Goal: Complete application form: Complete application form

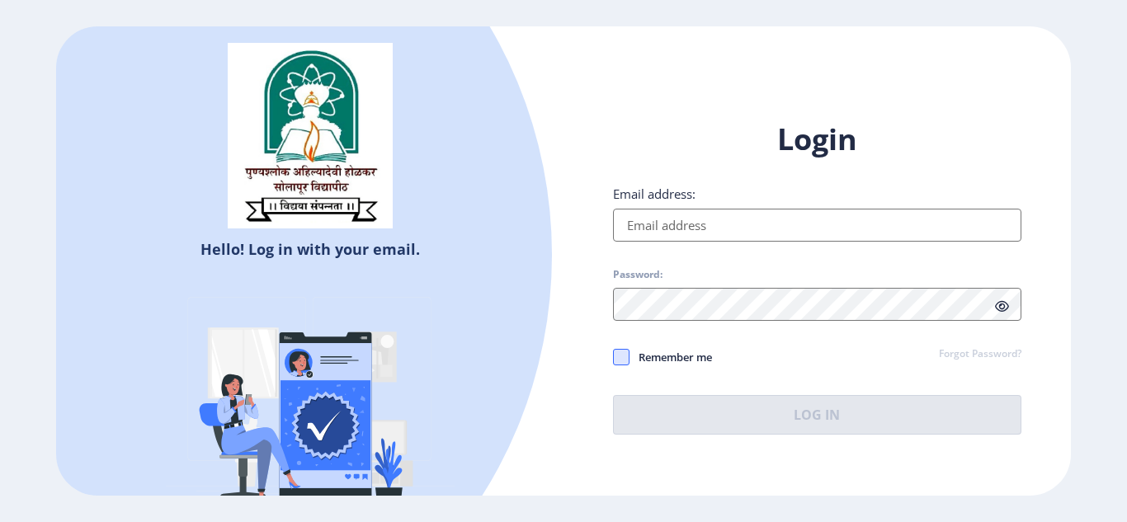
type input "[PERSON_NAME][EMAIL_ADDRESS][DOMAIN_NAME]"
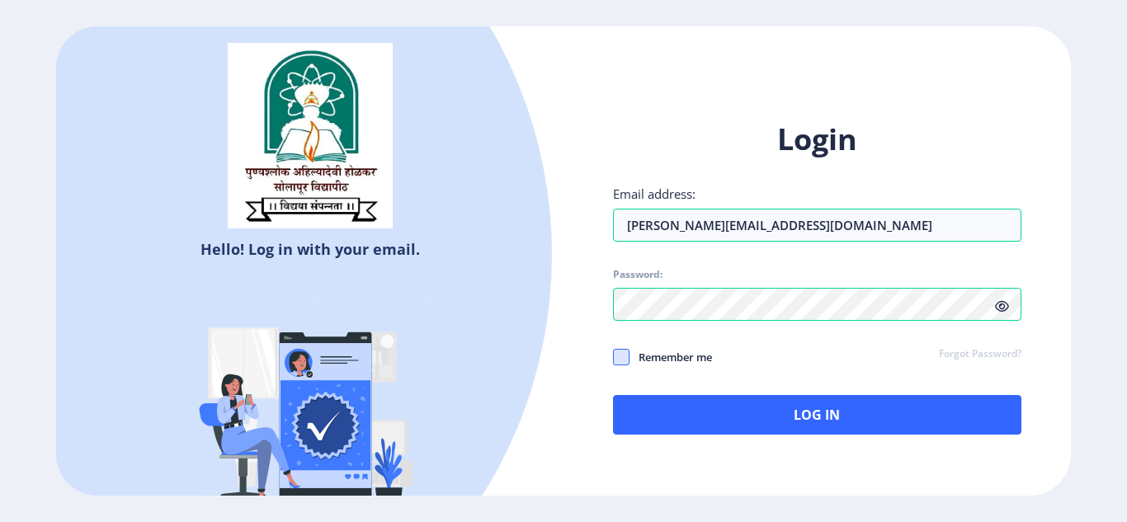
click at [625, 352] on span at bounding box center [621, 357] width 17 height 17
click at [614, 356] on input "Remember me" at bounding box center [613, 356] width 1 height 1
checkbox input "true"
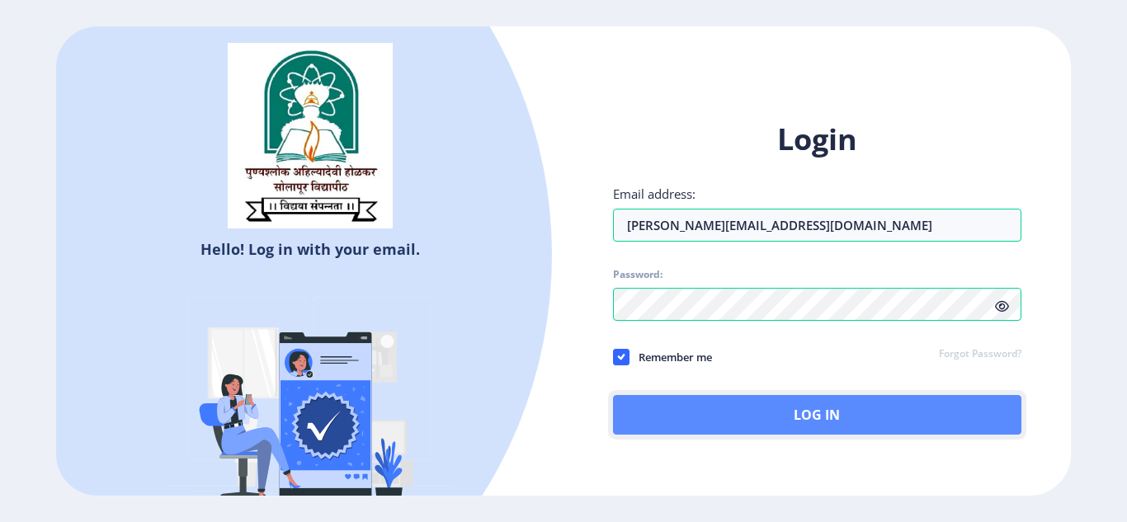
click at [780, 414] on button "Log In" at bounding box center [817, 415] width 408 height 40
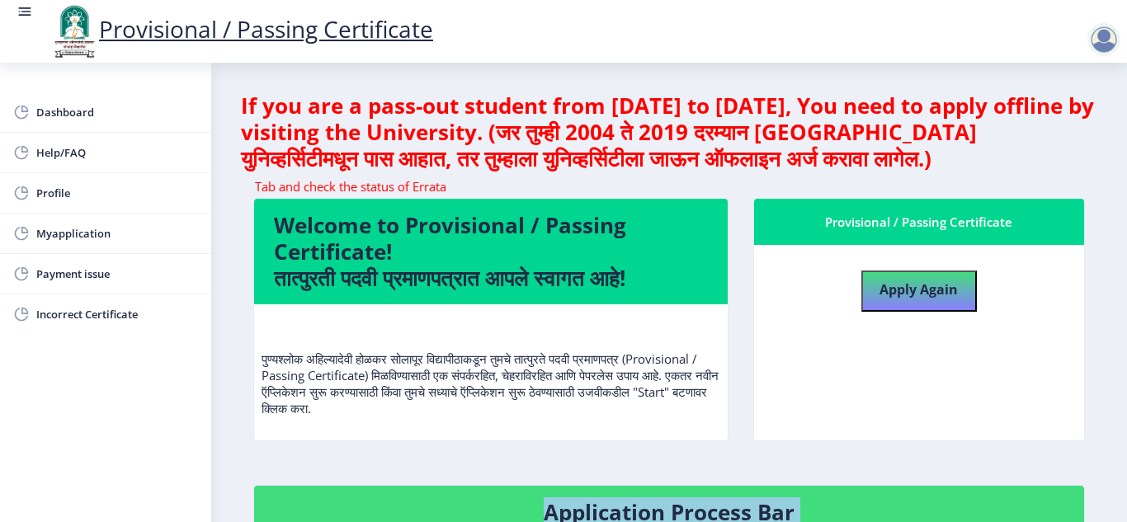
click at [50, 233] on span "Myapplication" at bounding box center [117, 234] width 162 height 20
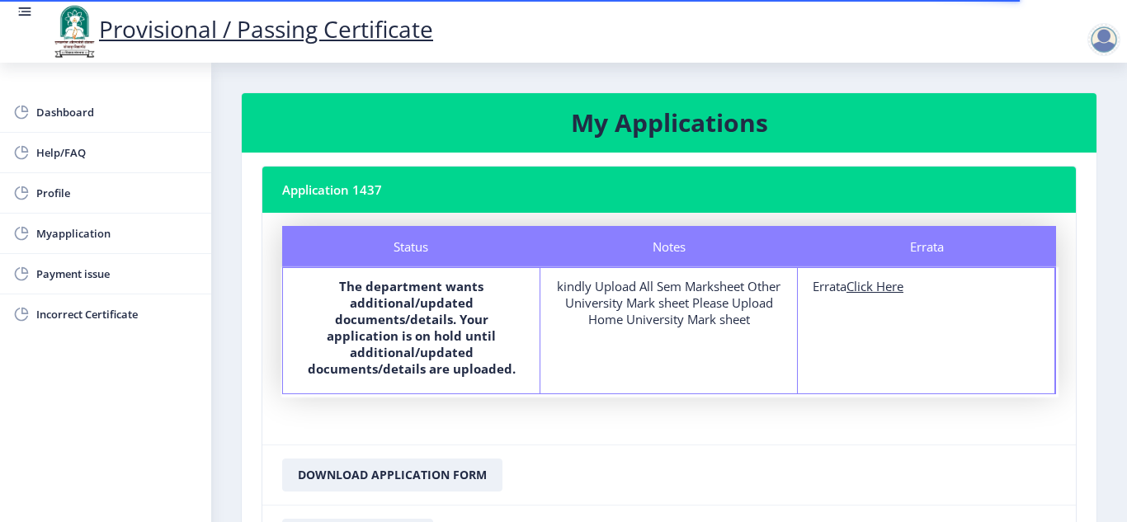
click at [872, 290] on u "Click Here" at bounding box center [874, 286] width 57 height 17
select select
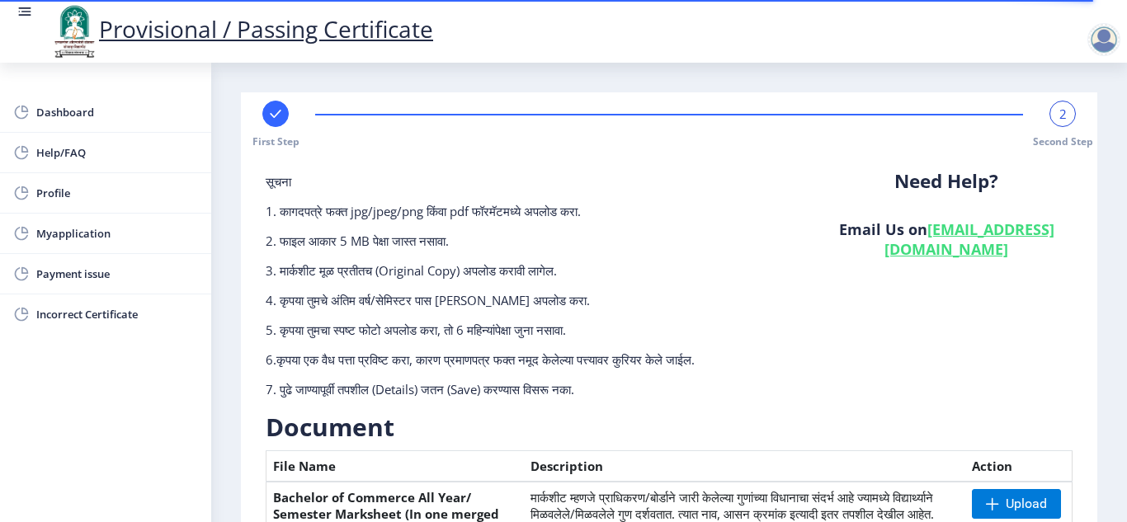
click at [1107, 487] on nb-layout-column "First Step 2 Second Step सूचना 1. कागदपत्रे फक्त jpg/jpeg/png किंवा pdf फॉरमॅटम…" at bounding box center [669, 518] width 916 height 911
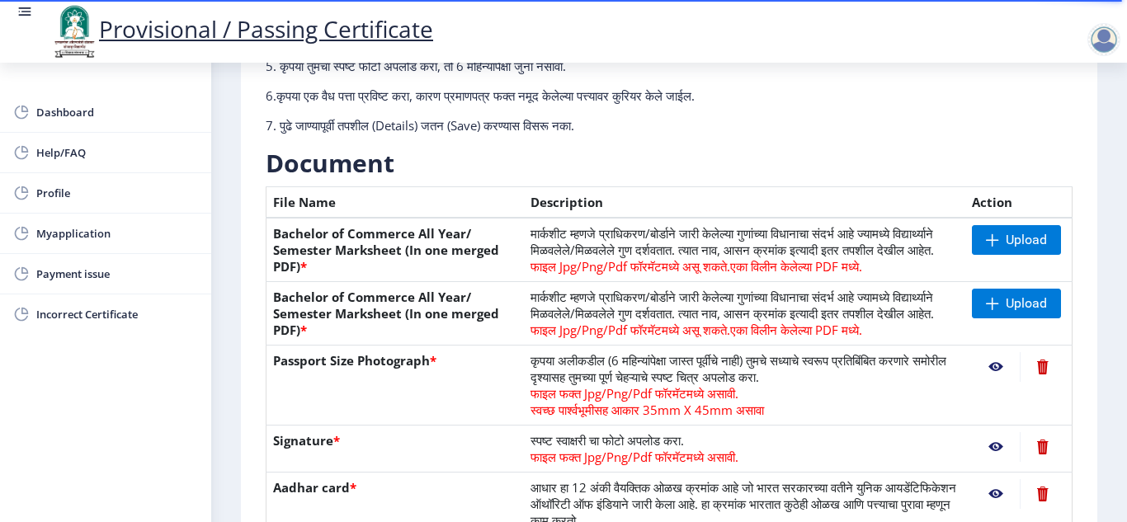
scroll to position [297, 0]
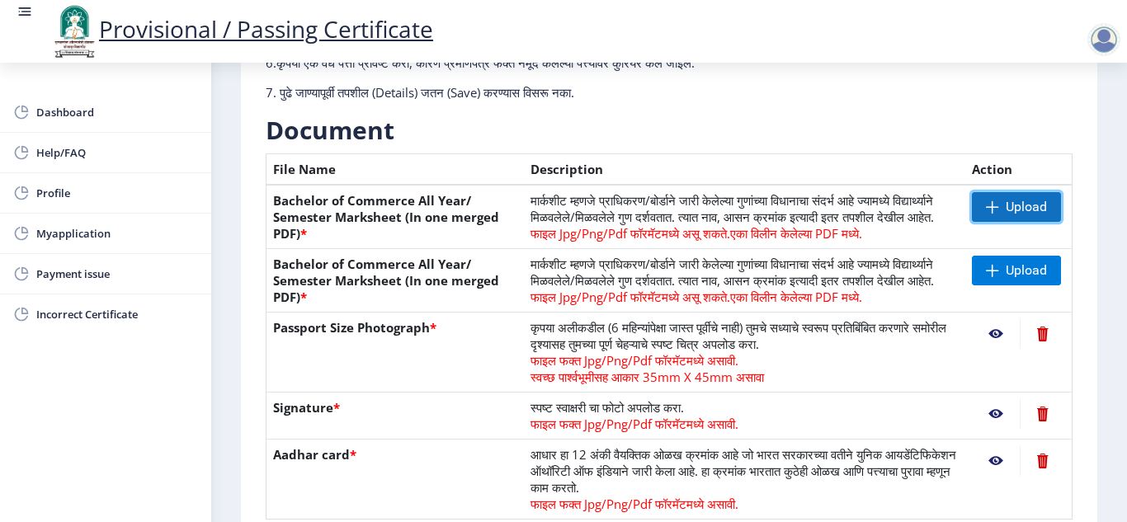
click at [1021, 203] on span "Upload" at bounding box center [1026, 207] width 41 height 17
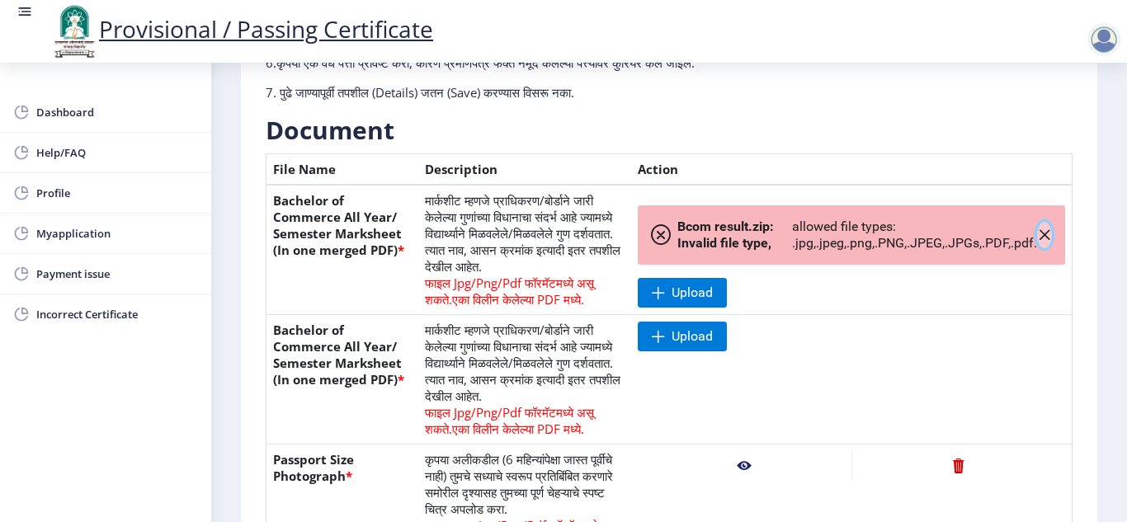
click at [1039, 233] on icon "button" at bounding box center [1044, 235] width 13 height 13
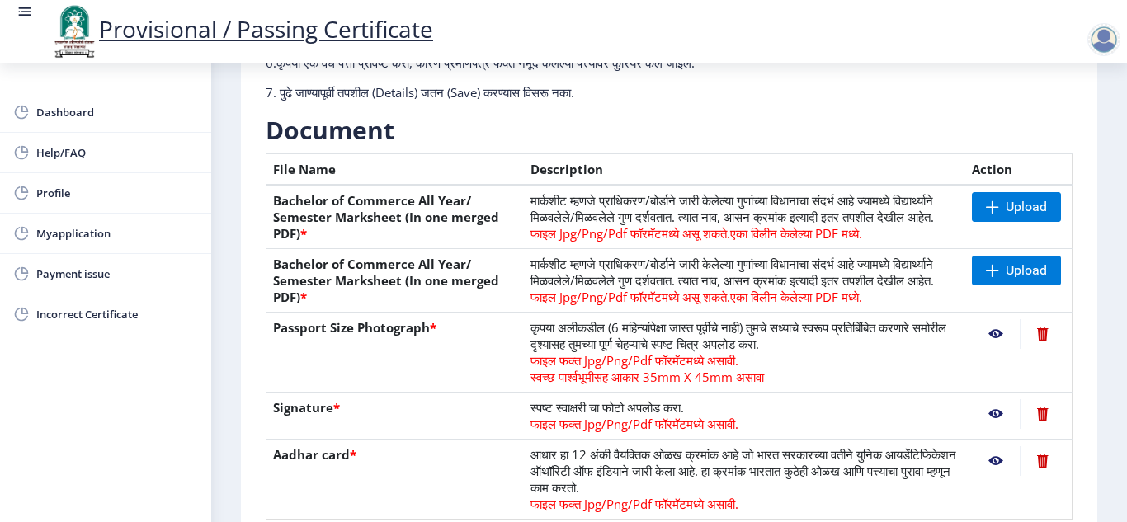
click at [1121, 508] on nb-layout-column "First Step 2 Second Step सूचना 1. कागदपत्रे फक्त jpg/jpeg/png किंवा pdf फॉरमॅटम…" at bounding box center [669, 221] width 916 height 911
click at [1102, 479] on nb-layout-column "First Step 2 Second Step सूचना 1. कागदपत्रे फक्त jpg/jpeg/png किंवा pdf फॉरमॅटम…" at bounding box center [669, 221] width 916 height 911
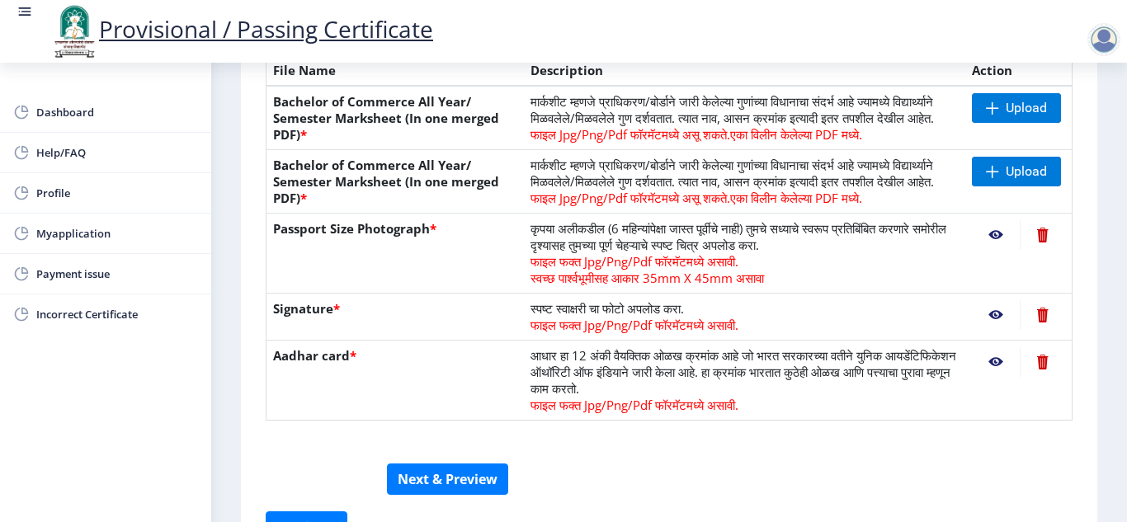
scroll to position [429, 0]
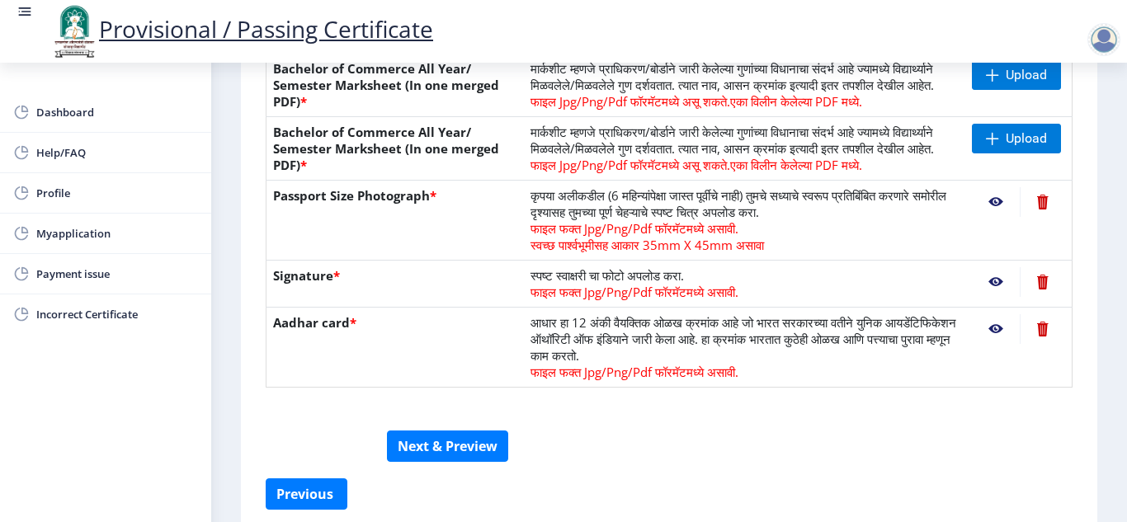
click at [993, 344] on nb-action at bounding box center [996, 329] width 48 height 30
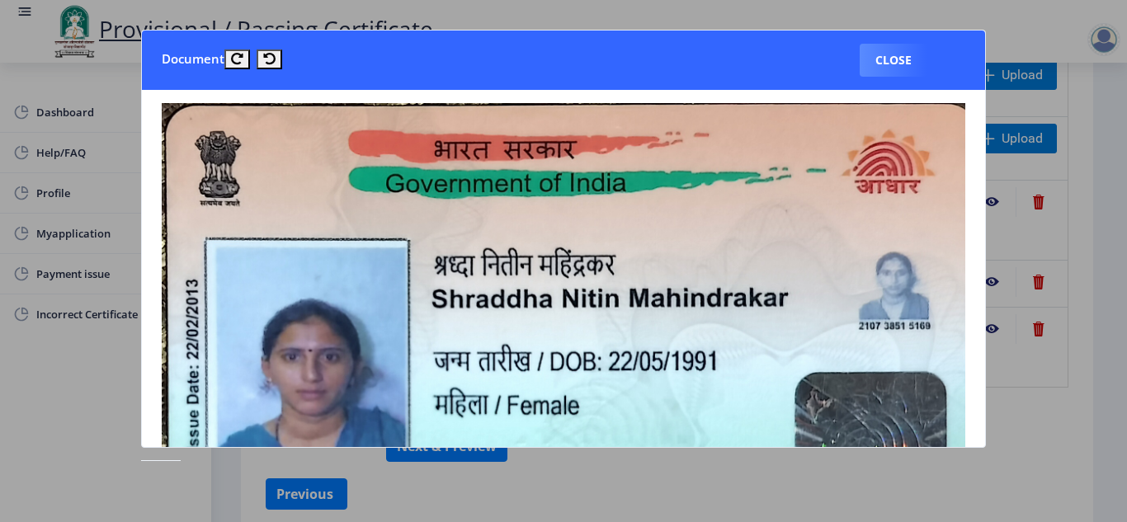
click at [1105, 99] on div at bounding box center [563, 261] width 1127 height 522
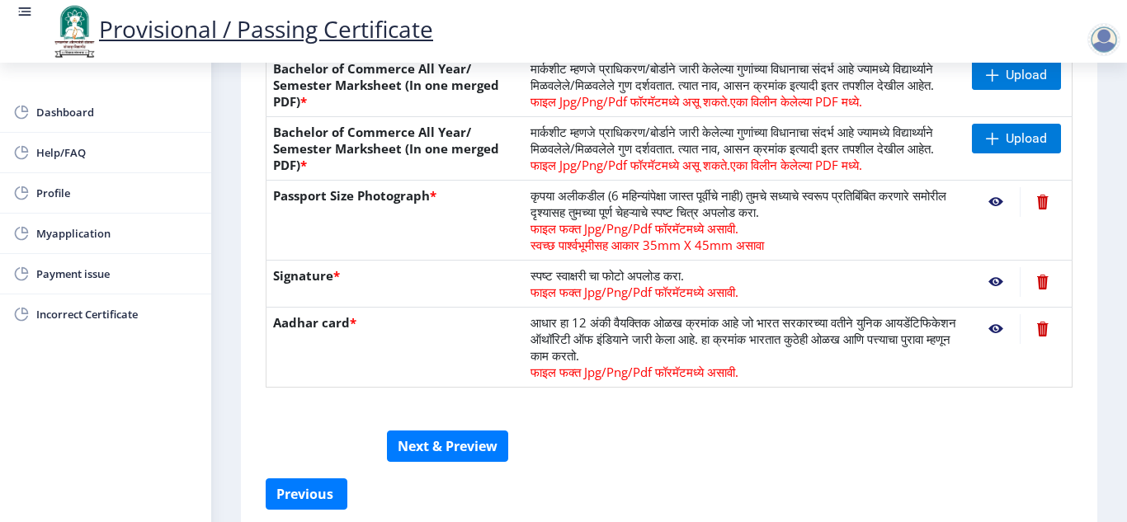
click at [990, 297] on nb-action at bounding box center [996, 282] width 48 height 30
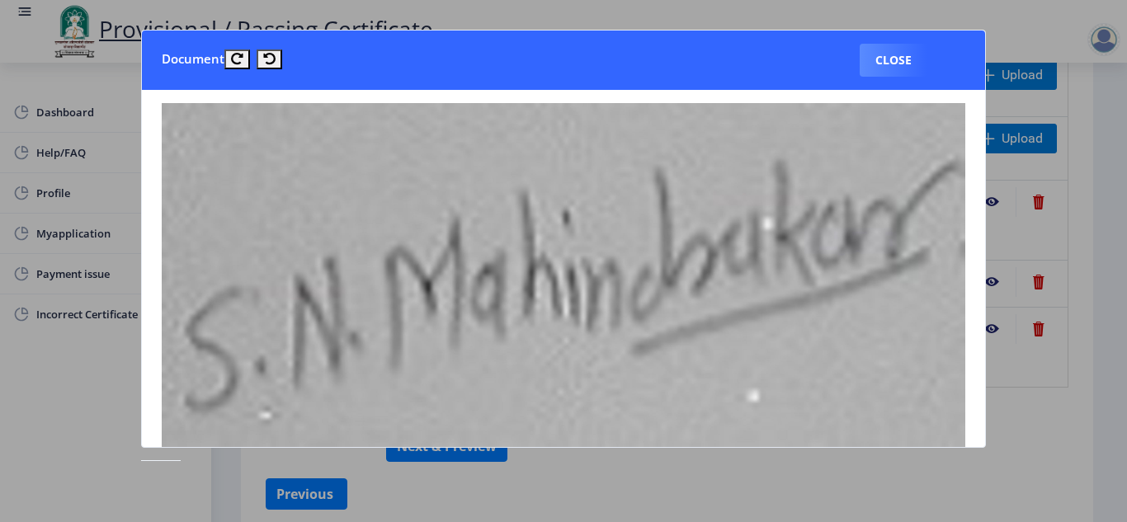
click at [1119, 347] on div at bounding box center [563, 261] width 1127 height 522
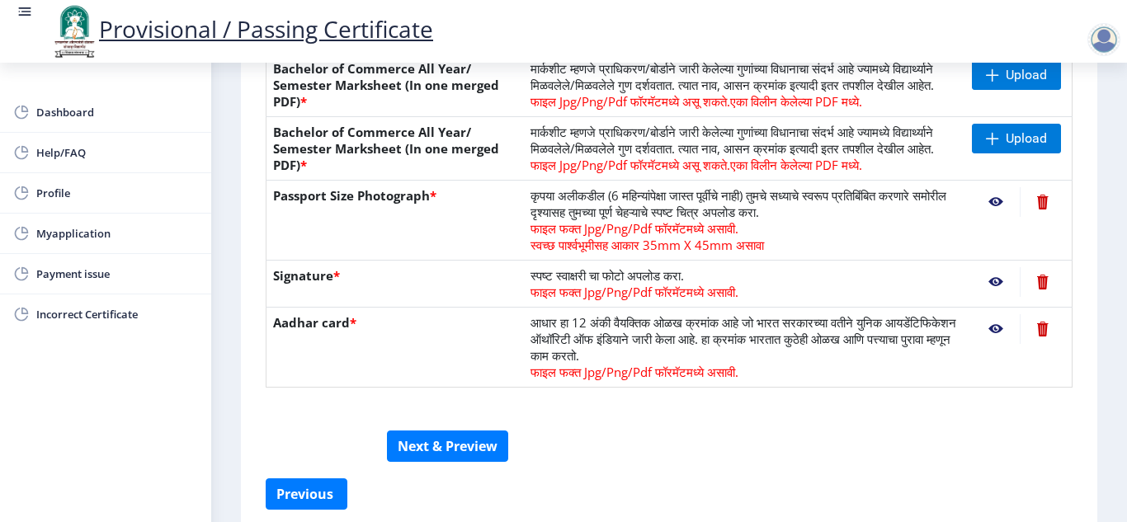
click at [993, 217] on nb-action at bounding box center [996, 202] width 48 height 30
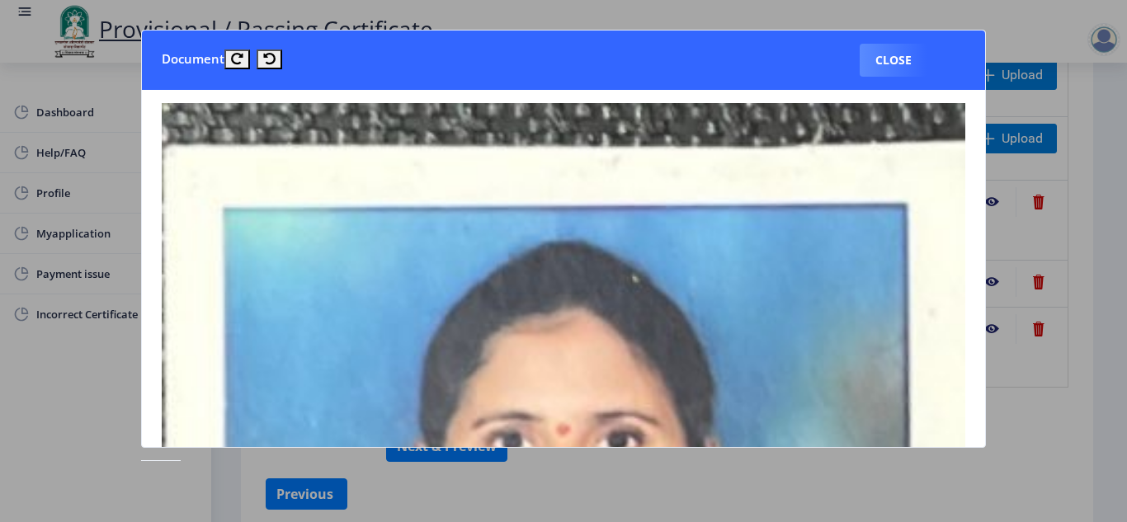
click at [1126, 262] on div at bounding box center [563, 261] width 1127 height 522
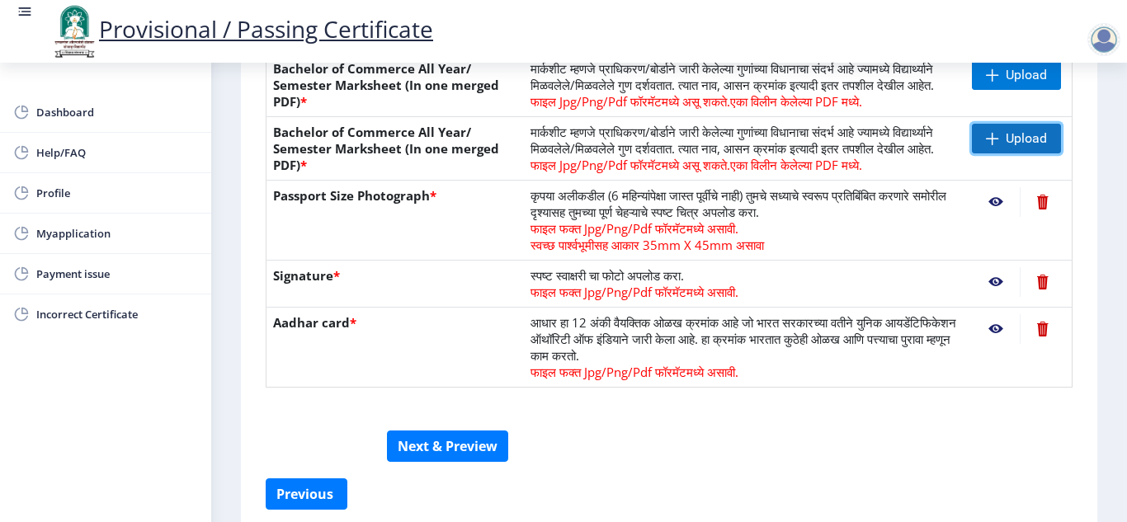
click at [992, 145] on span at bounding box center [992, 138] width 13 height 13
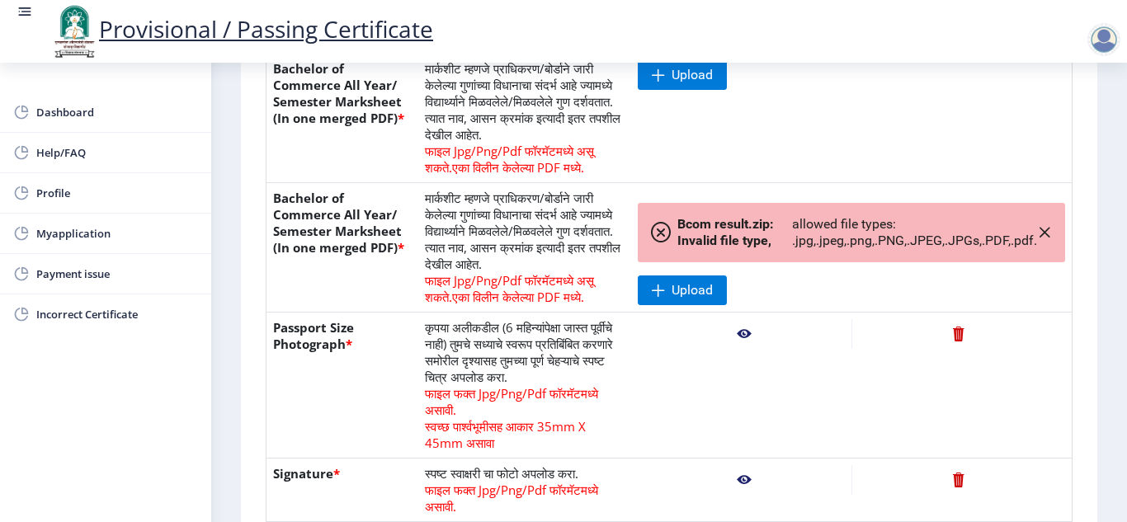
click at [425, 286] on span "फाइल Jpg/Png/Pdf फॉरमॅटमध्ये असू शकते." at bounding box center [509, 288] width 169 height 33
click at [148, 352] on div "Dashboard Help/FAQ Profile Myapplication Payment issue Incorrect Certificate" at bounding box center [105, 293] width 211 height 460
drag, startPoint x: 124, startPoint y: 438, endPoint x: 1011, endPoint y: -72, distance: 1023.0
click at [1011, 0] on html "Provisional / Passing Certificate Dashboard Help/FAQ Profile Myapplication Paym…" at bounding box center [563, 261] width 1127 height 522
click at [635, 315] on td at bounding box center [851, 386] width 441 height 146
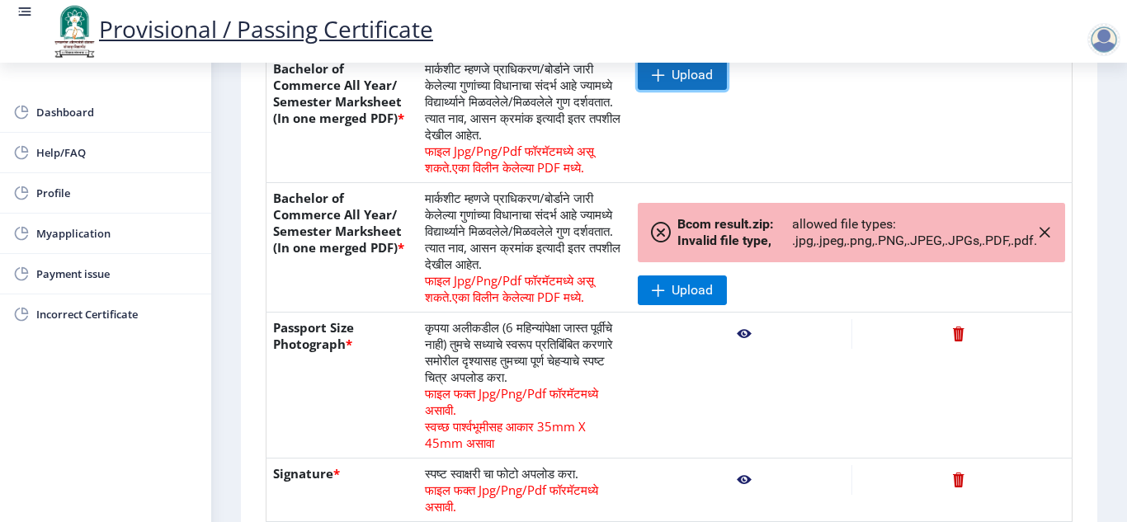
click at [697, 78] on span "Upload" at bounding box center [692, 75] width 41 height 17
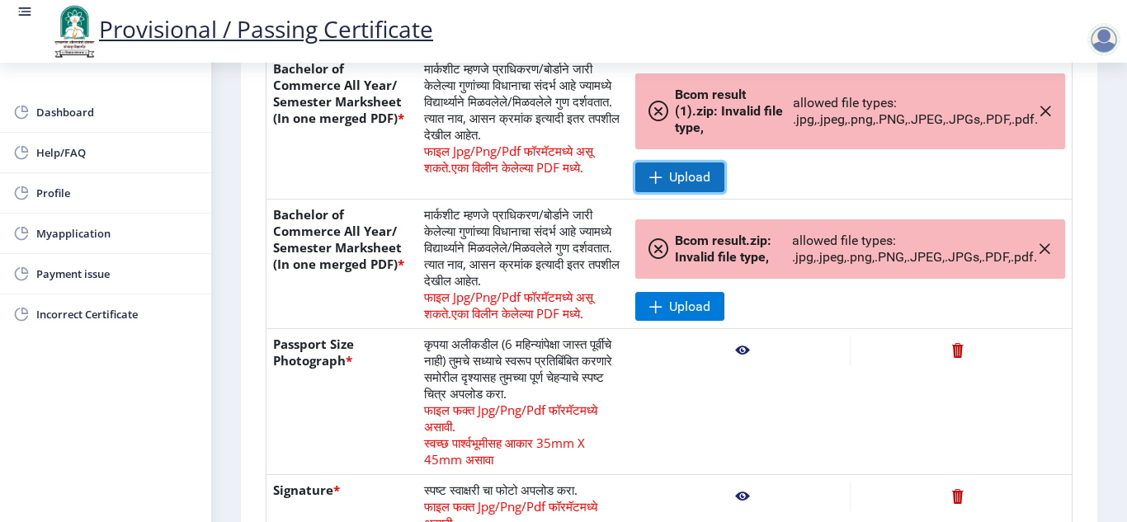
click at [692, 182] on span "Upload" at bounding box center [689, 177] width 41 height 17
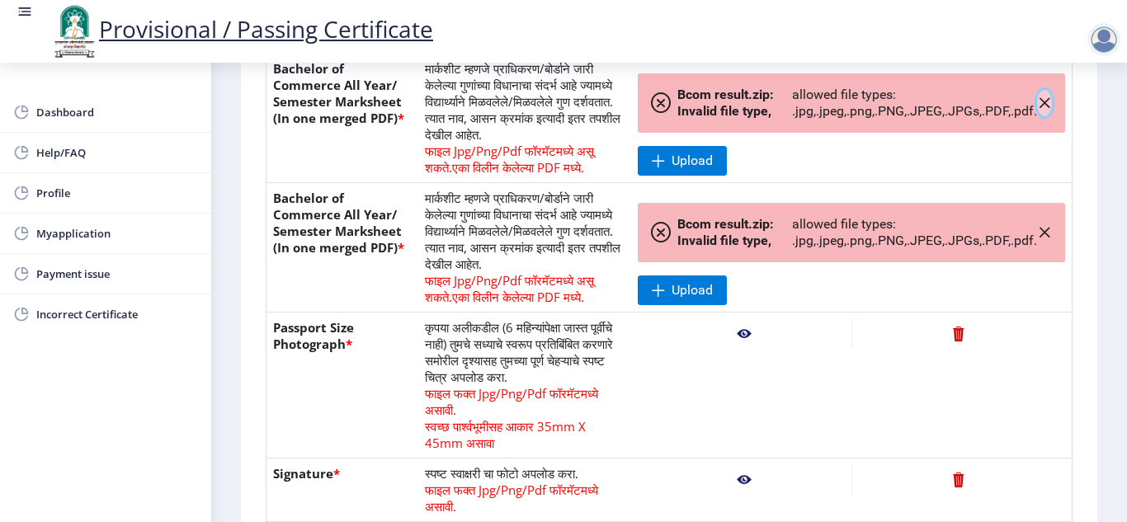
click at [1040, 104] on icon "button" at bounding box center [1044, 103] width 13 height 13
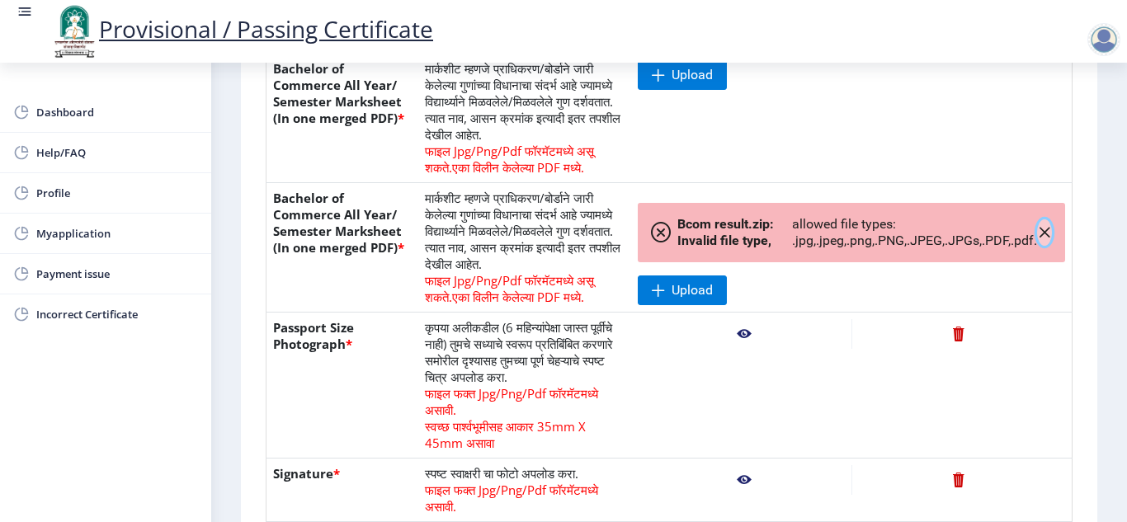
click at [1038, 238] on icon "button" at bounding box center [1044, 232] width 13 height 13
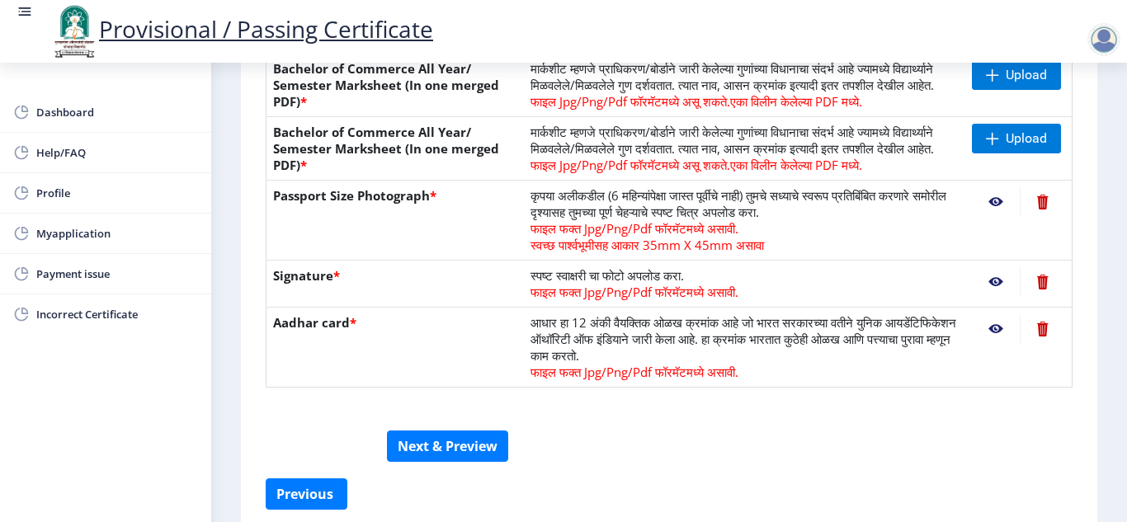
click at [1118, 74] on nb-layout-column "First Step 2 Second Step सूचना 1. कागदपत्रे फक्त jpg/jpeg/png किंवा pdf फॉरमॅटम…" at bounding box center [669, 89] width 916 height 911
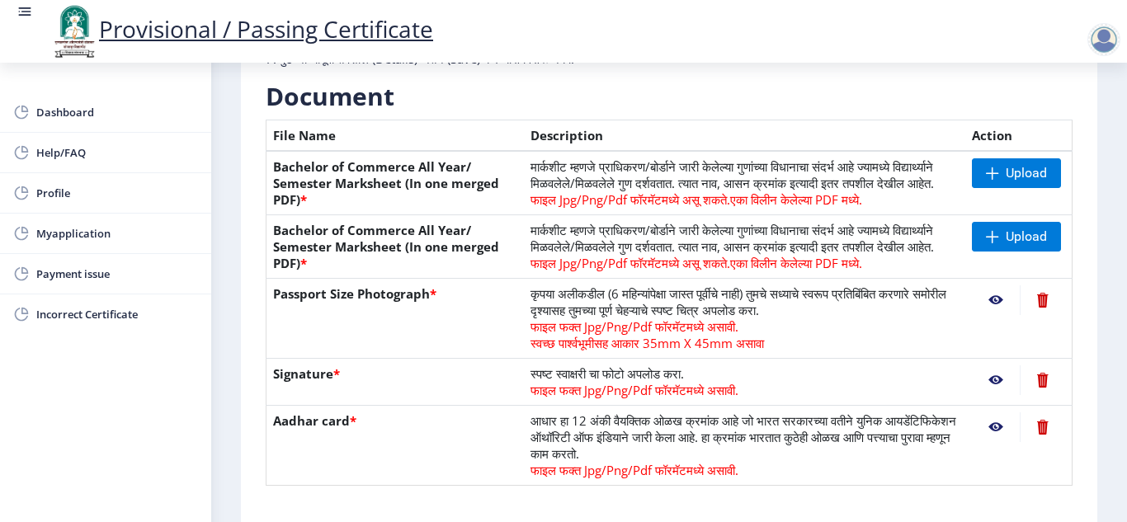
scroll to position [330, 0]
click at [1014, 177] on span "Upload" at bounding box center [1026, 174] width 41 height 17
click at [1013, 167] on span "Upload" at bounding box center [1026, 174] width 41 height 17
click at [1016, 173] on span "Upload" at bounding box center [1026, 174] width 41 height 17
click at [1017, 166] on span "Upload" at bounding box center [1026, 174] width 41 height 17
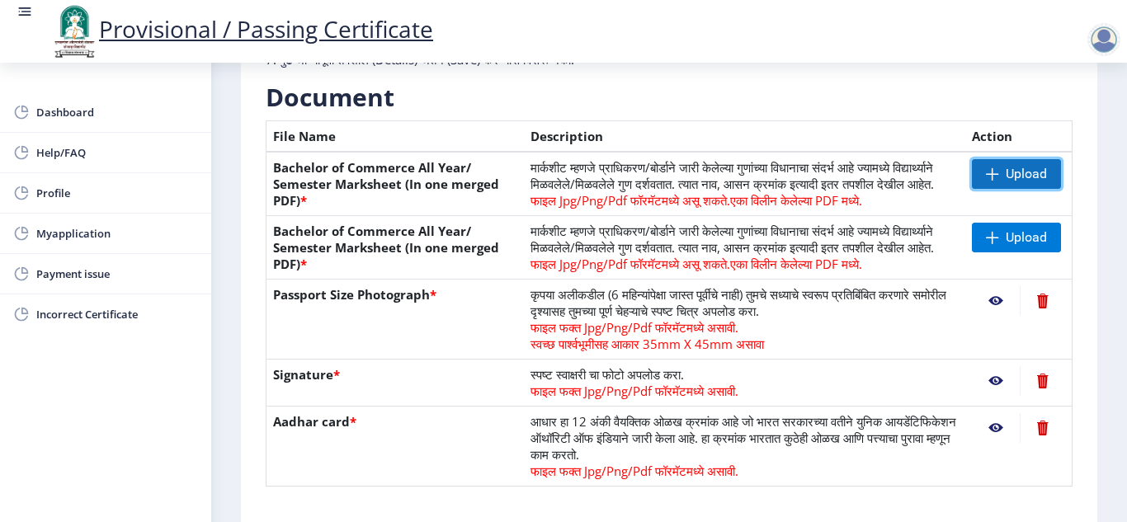
click at [1021, 172] on span "Upload" at bounding box center [1026, 174] width 41 height 17
click at [1017, 176] on span "Upload" at bounding box center [1026, 174] width 41 height 17
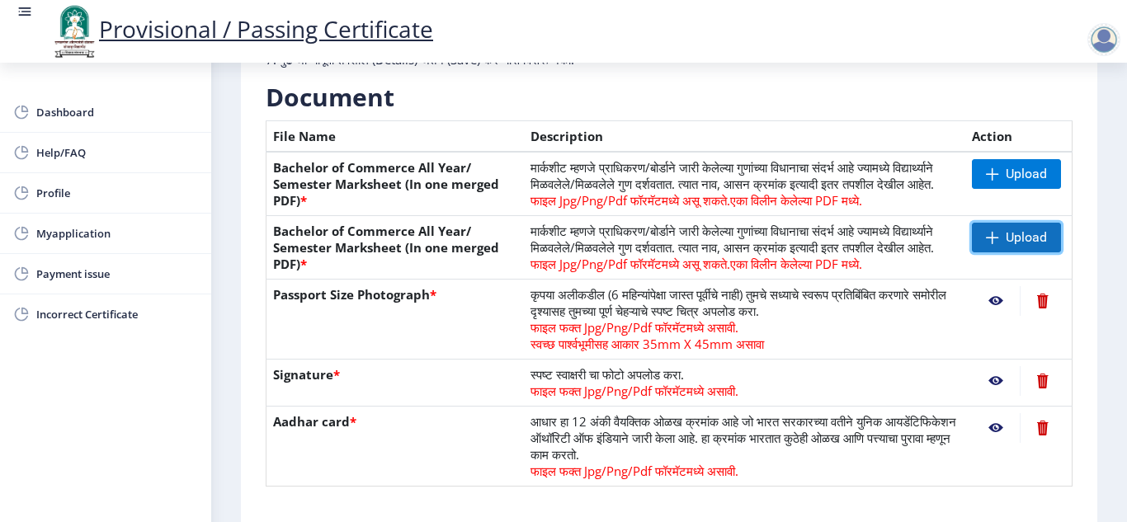
click at [1013, 246] on span "Upload" at bounding box center [1026, 237] width 41 height 17
click at [1112, 493] on nb-layout-column "First Step 2 Second Step सूचना 1. कागदपत्रे फक्त jpg/jpeg/png किंवा pdf फॉरमॅटम…" at bounding box center [669, 188] width 916 height 911
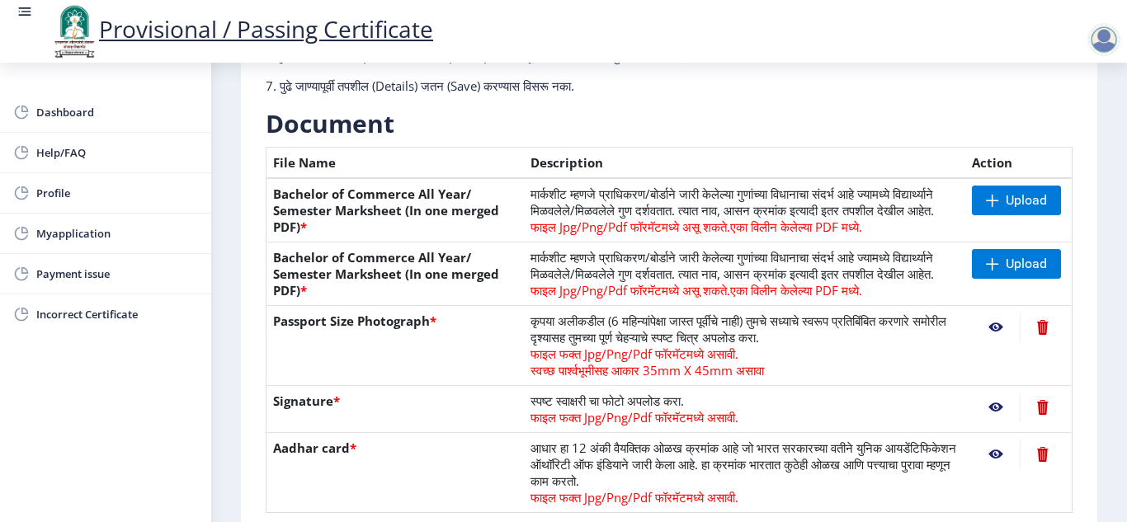
scroll to position [271, 0]
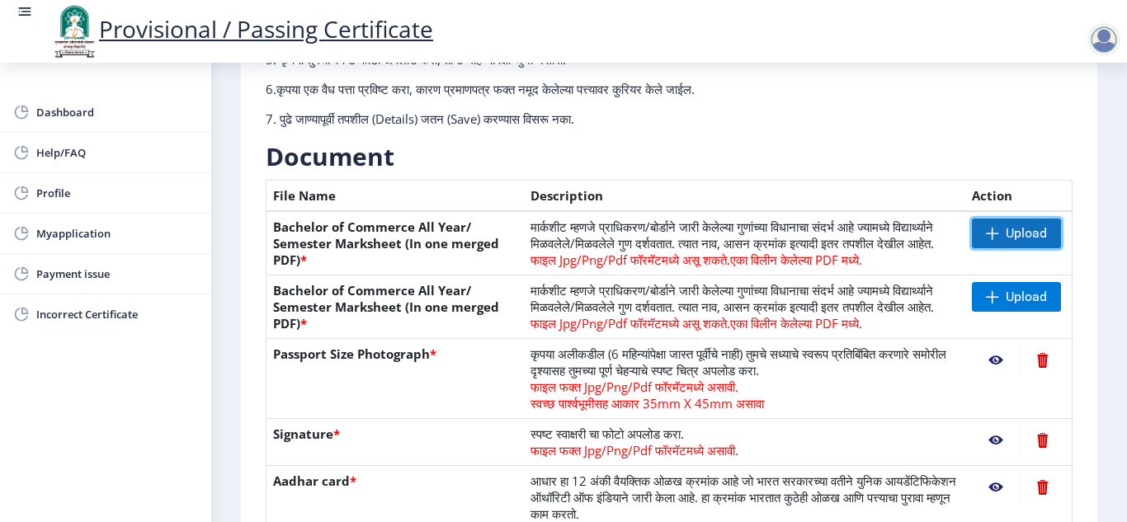
click at [990, 231] on span at bounding box center [992, 233] width 13 height 13
click at [1106, 499] on nb-layout-column "First Step 2 Second Step सूचना 1. कागदपत्रे फक्त jpg/jpeg/png किंवा pdf फॉरमॅटम…" at bounding box center [669, 247] width 916 height 911
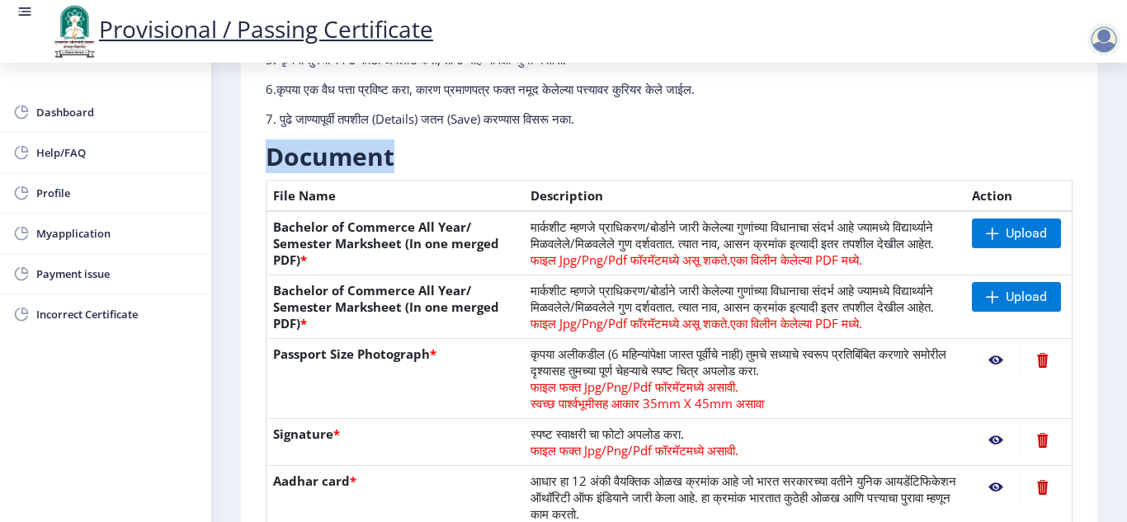
click at [1106, 499] on nb-layout-column "First Step 2 Second Step सूचना 1. कागदपत्रे फक्त jpg/jpeg/png किंवा pdf फॉरमॅटम…" at bounding box center [669, 247] width 916 height 911
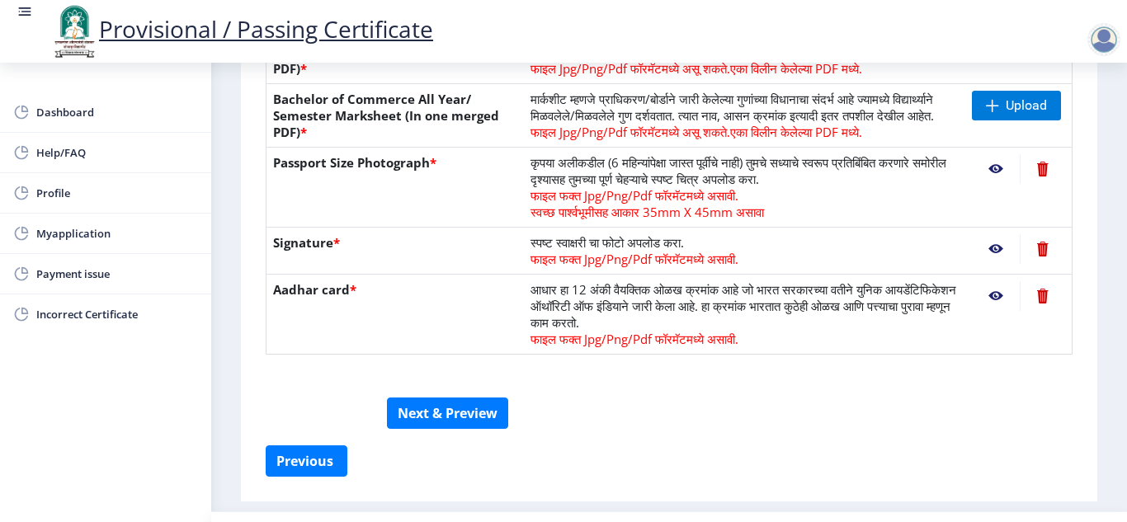
scroll to position [495, 0]
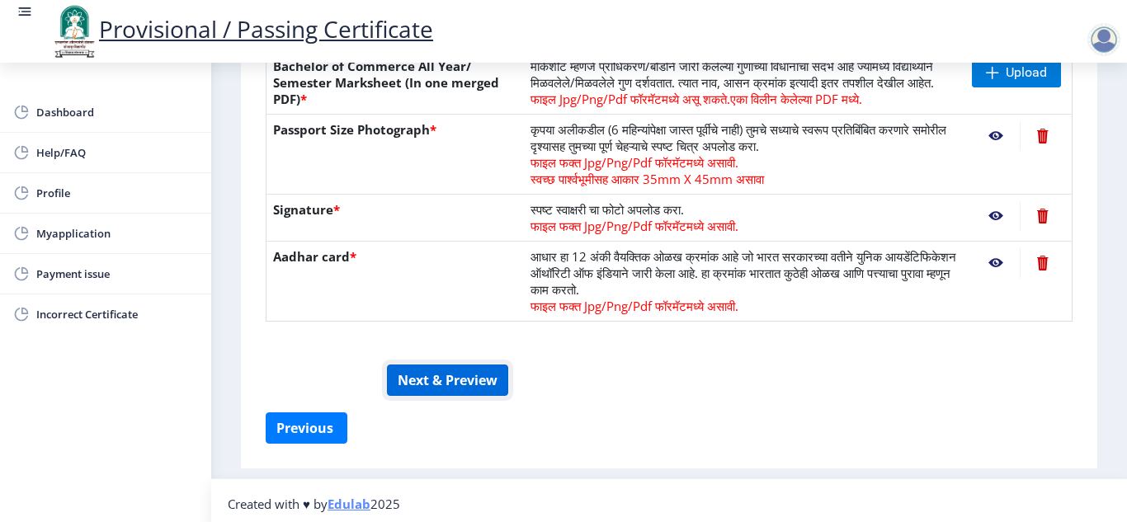
click at [432, 396] on button "Next & Preview" at bounding box center [447, 380] width 121 height 31
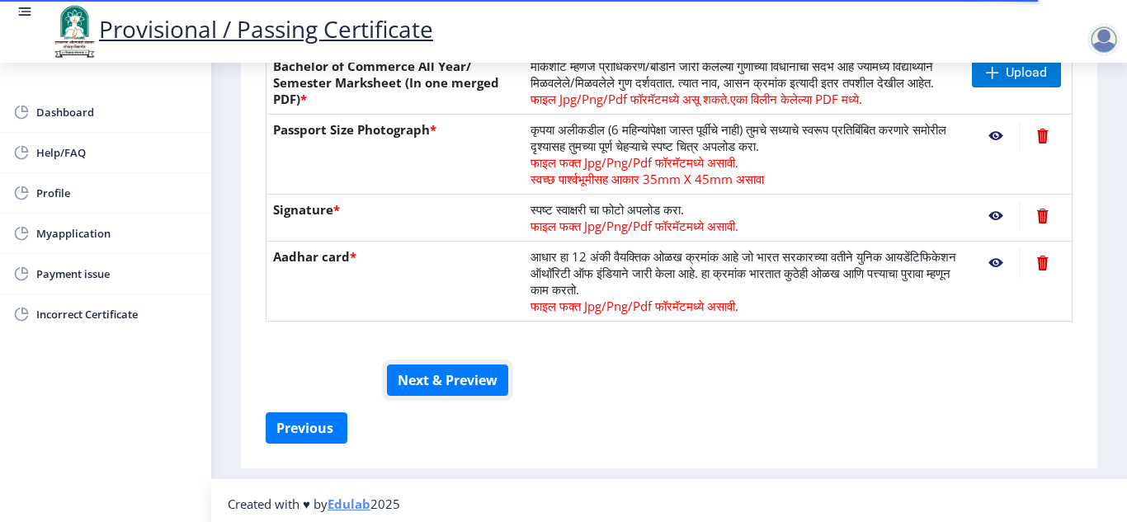
scroll to position [455, 0]
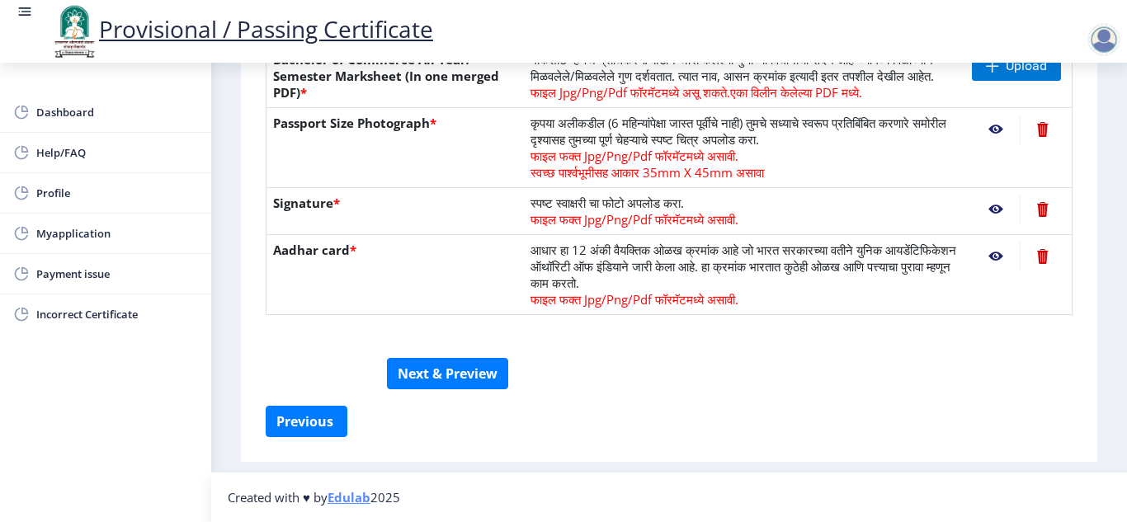
click at [1102, 80] on nb-layout-column "First Step 2 Second Step सूचना 1. कागदपत्रे फक्त jpg/jpeg/png किंवा pdf फॉरमॅटम…" at bounding box center [669, 48] width 916 height 847
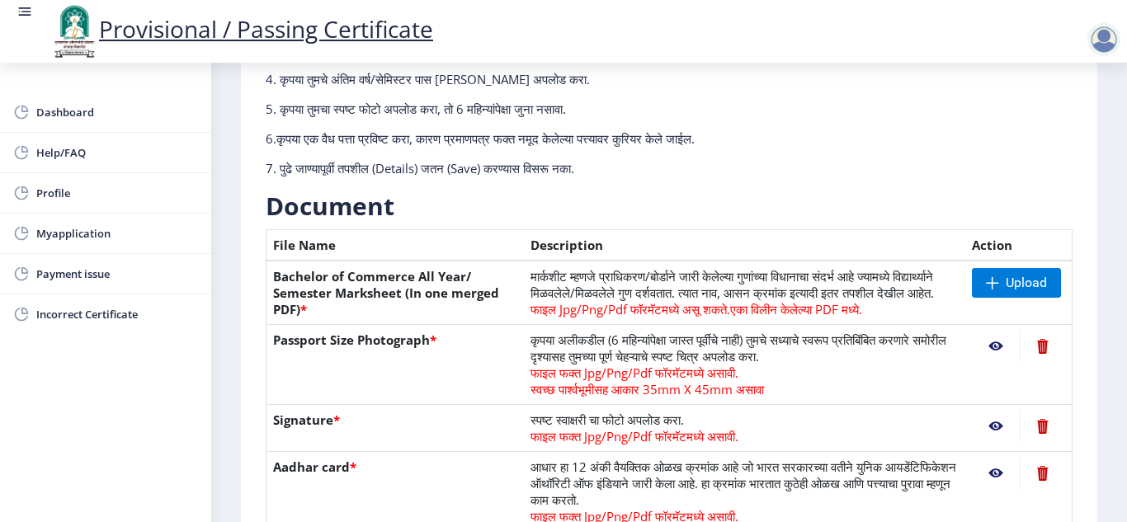
scroll to position [224, 0]
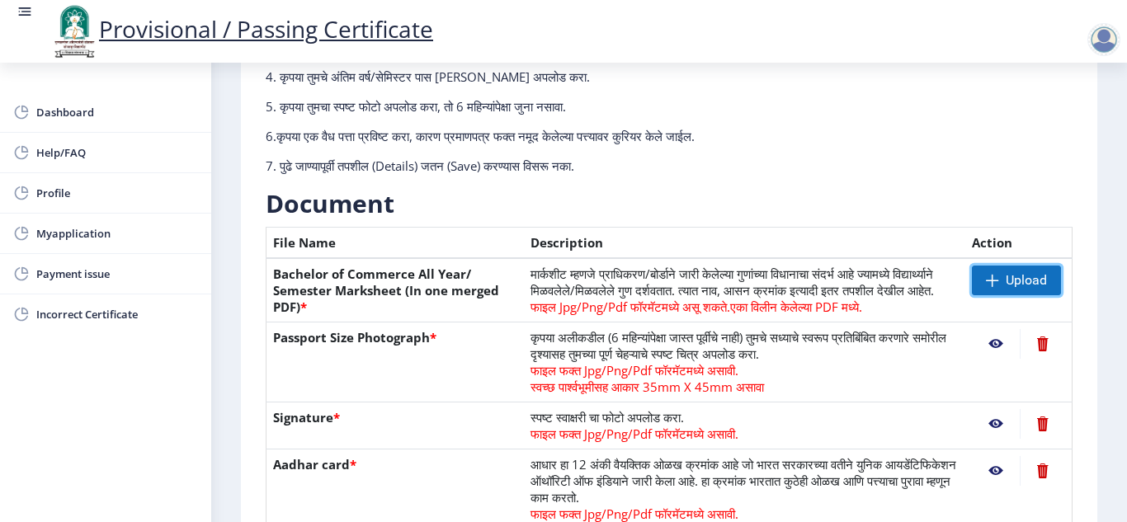
click at [1008, 280] on span "Upload" at bounding box center [1026, 280] width 41 height 17
click at [1113, 502] on nb-layout-column "First Step 2 Second Step सूचना 1. कागदपत्रे फक्त jpg/jpeg/png किंवा pdf फॉरमॅटम…" at bounding box center [669, 262] width 916 height 847
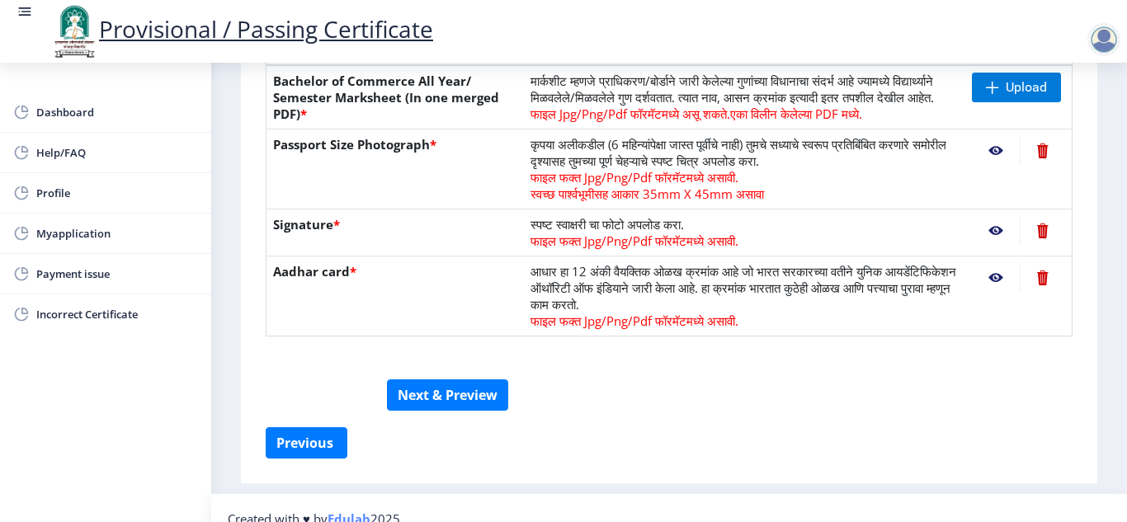
scroll to position [455, 0]
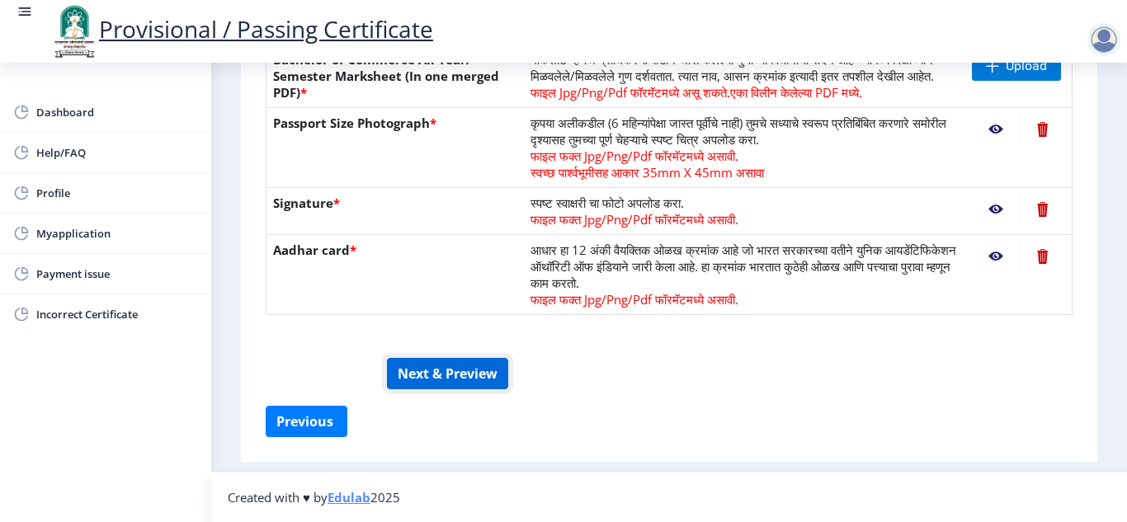
click at [466, 376] on button "Next & Preview" at bounding box center [447, 373] width 121 height 31
click at [1115, 98] on nb-layout-column "First Step 2 Second Step सूचना 1. कागदपत्रे फक्त jpg/jpeg/png किंवा pdf फॉरमॅटम…" at bounding box center [669, 48] width 916 height 847
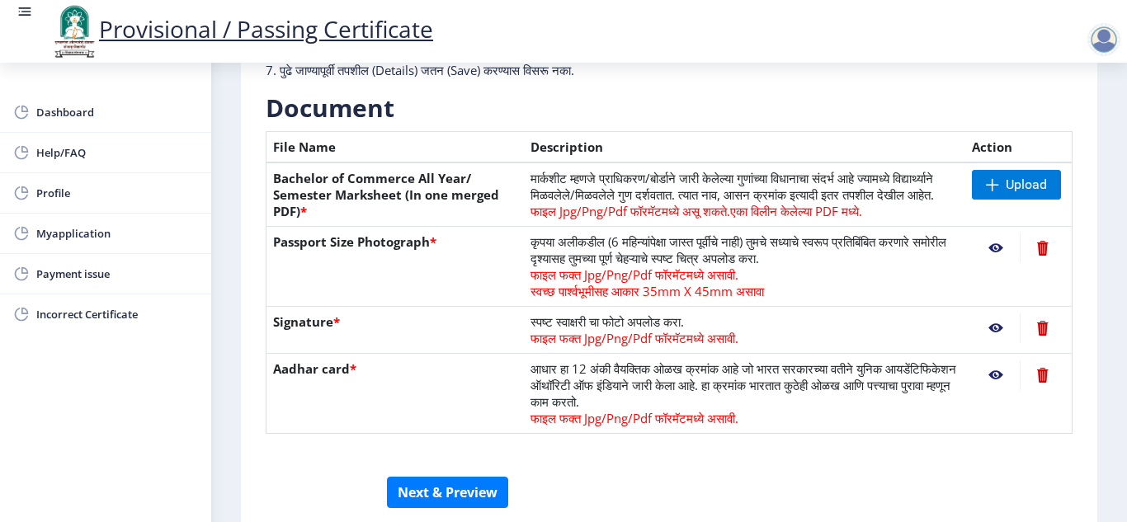
scroll to position [323, 0]
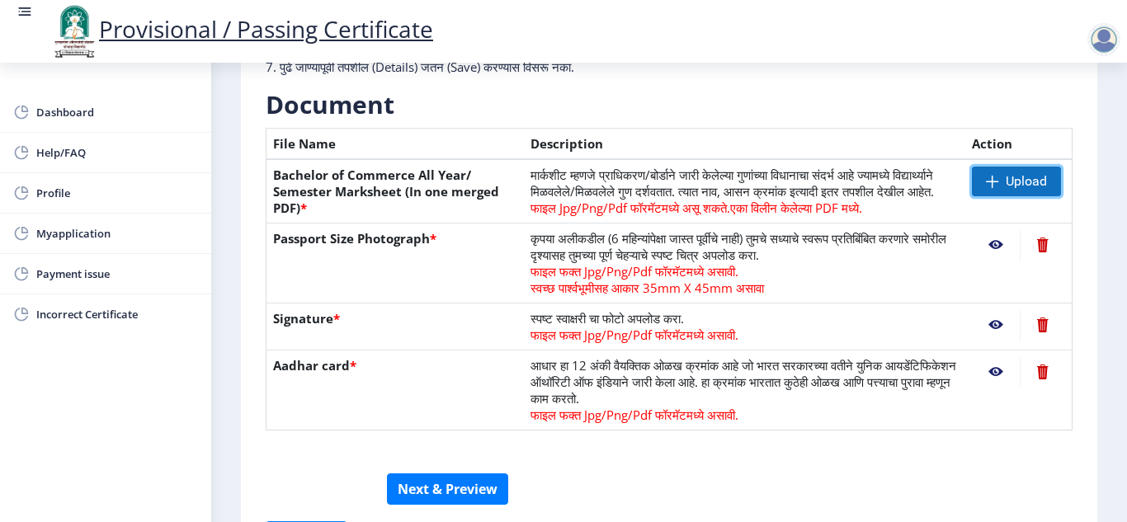
click at [1007, 181] on span "Upload" at bounding box center [1026, 181] width 41 height 17
click at [1100, 501] on nb-layout-column "First Step 2 Second Step सूचना 1. कागदपत्रे फक्त jpg/jpeg/png किंवा pdf फॉरमॅटम…" at bounding box center [669, 163] width 916 height 847
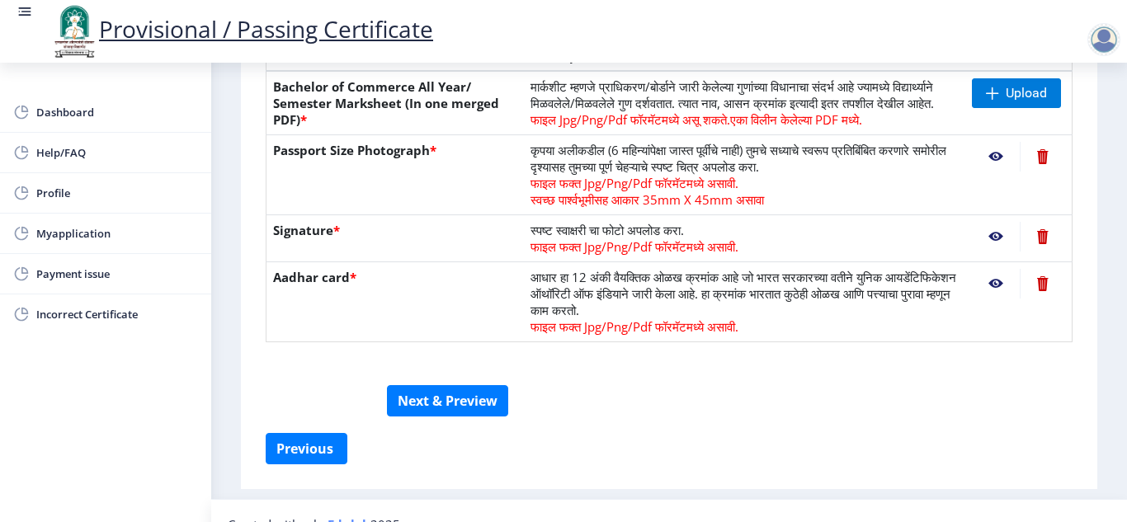
scroll to position [455, 0]
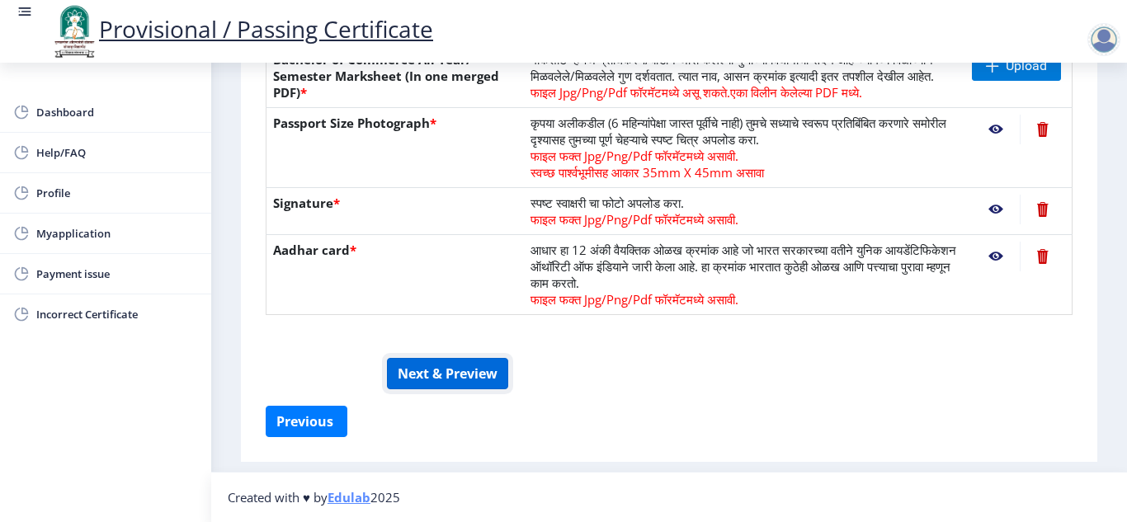
click at [442, 373] on button "Next & Preview" at bounding box center [447, 373] width 121 height 31
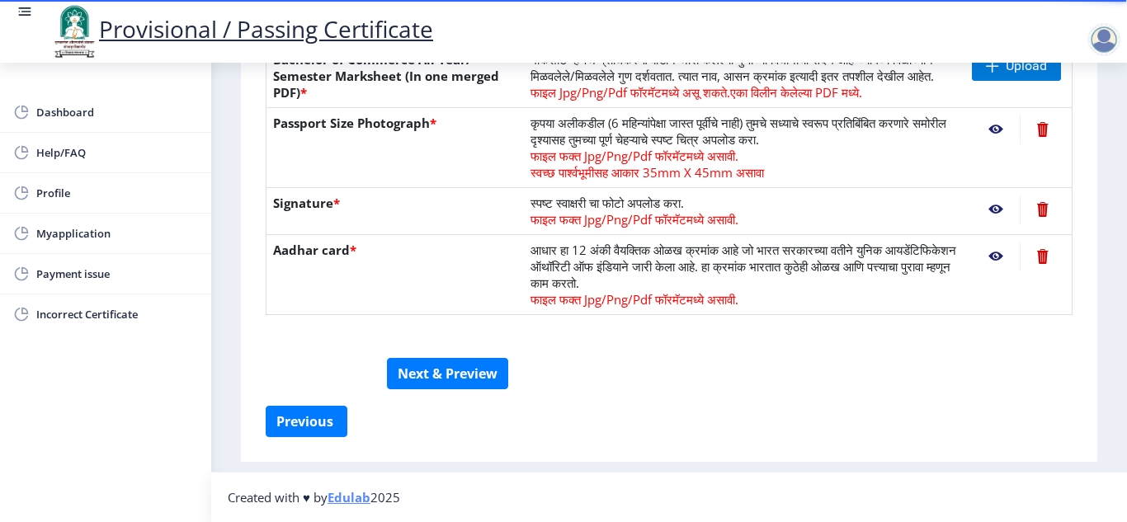
click at [1115, 78] on nb-layout-column "First Step 2 Second Step सूचना 1. कागदपत्रे फक्त jpg/jpeg/png किंवा pdf फॉरमॅटम…" at bounding box center [669, 48] width 916 height 847
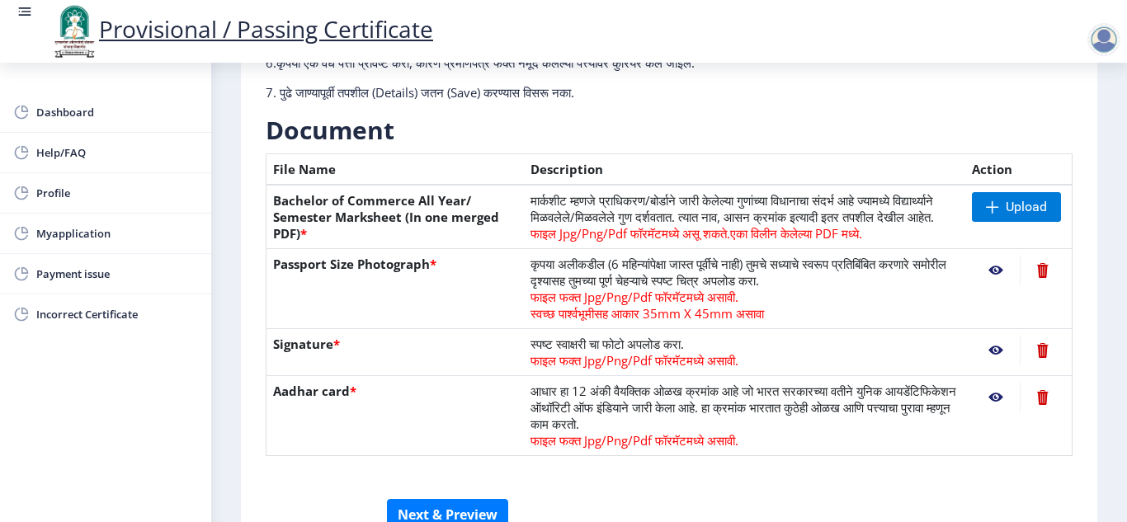
scroll to position [330, 0]
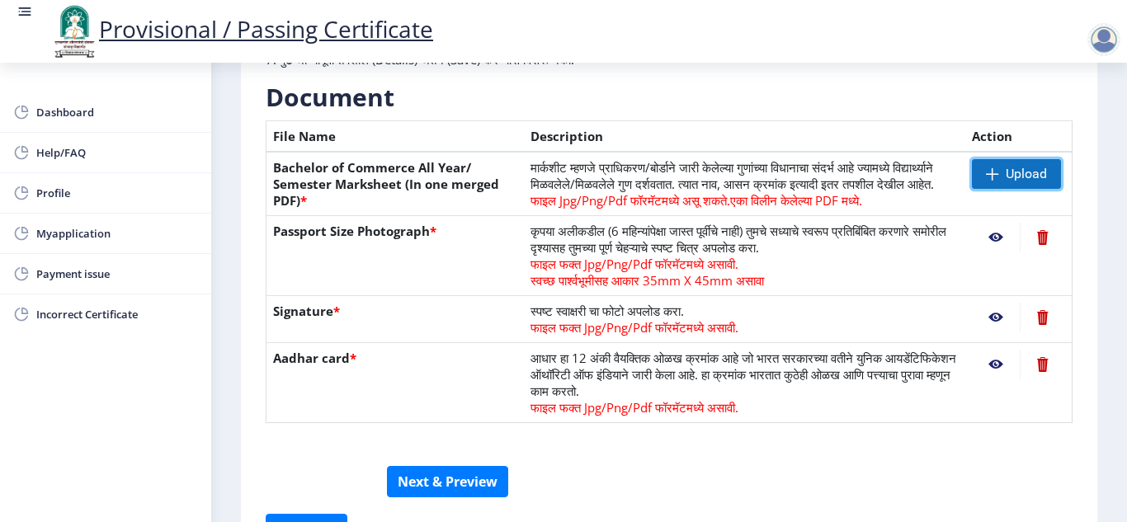
click at [1025, 176] on span "Upload" at bounding box center [1026, 174] width 41 height 17
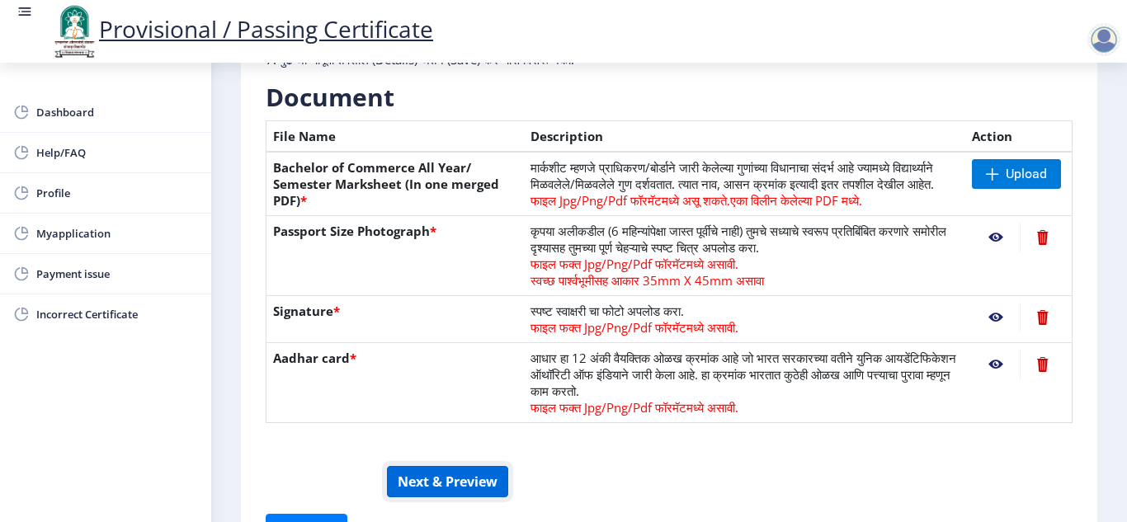
click at [464, 498] on button "Next & Preview" at bounding box center [447, 481] width 121 height 31
drag, startPoint x: 1109, startPoint y: 165, endPoint x: 1067, endPoint y: 85, distance: 90.4
click at [1067, 85] on nb-layout-column "First Step 2 Second Step सूचना 1. कागदपत्रे फक्त jpg/jpeg/png किंवा pdf फॉरमॅटम…" at bounding box center [669, 156] width 916 height 847
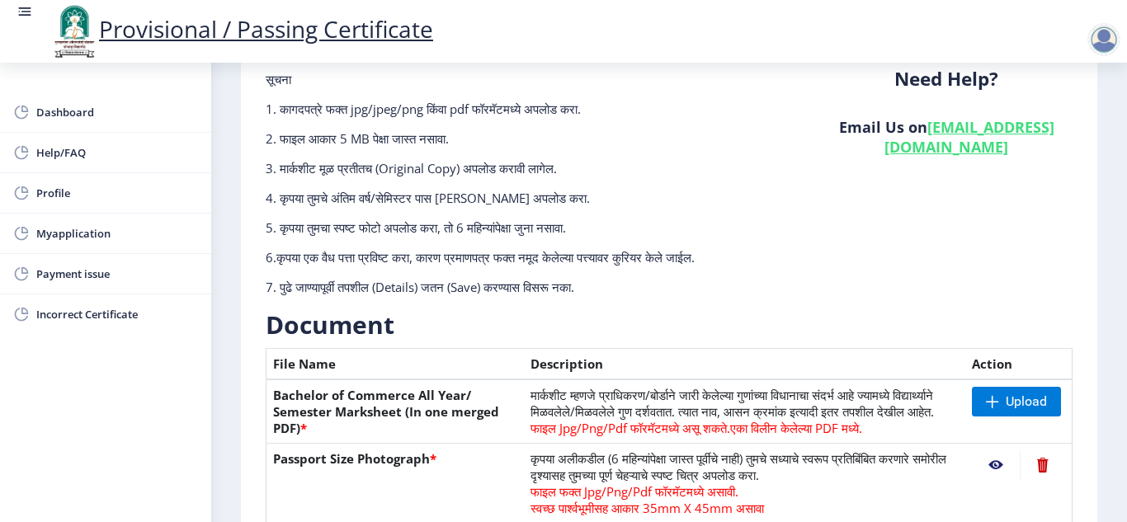
scroll to position [99, 0]
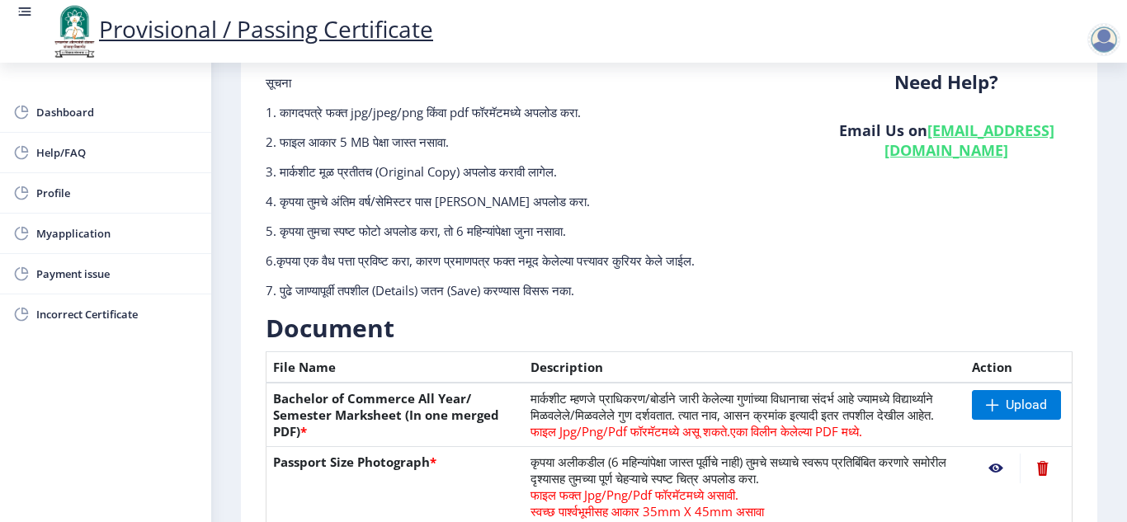
click at [650, 314] on h3 "Document" at bounding box center [669, 328] width 807 height 33
click at [1073, 178] on div "Need Help? Email Us on [EMAIL_ADDRESS][DOMAIN_NAME]" at bounding box center [946, 193] width 277 height 238
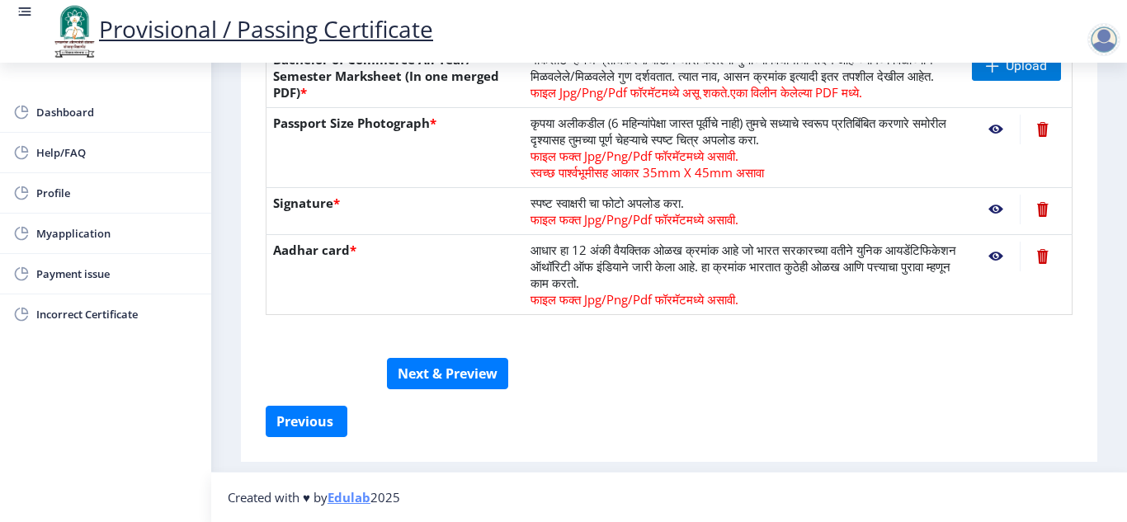
scroll to position [455, 0]
click at [305, 431] on button "Previous ‍" at bounding box center [307, 421] width 82 height 31
select select "PASS CLASS"
select select "Regular"
select select "ATKT"
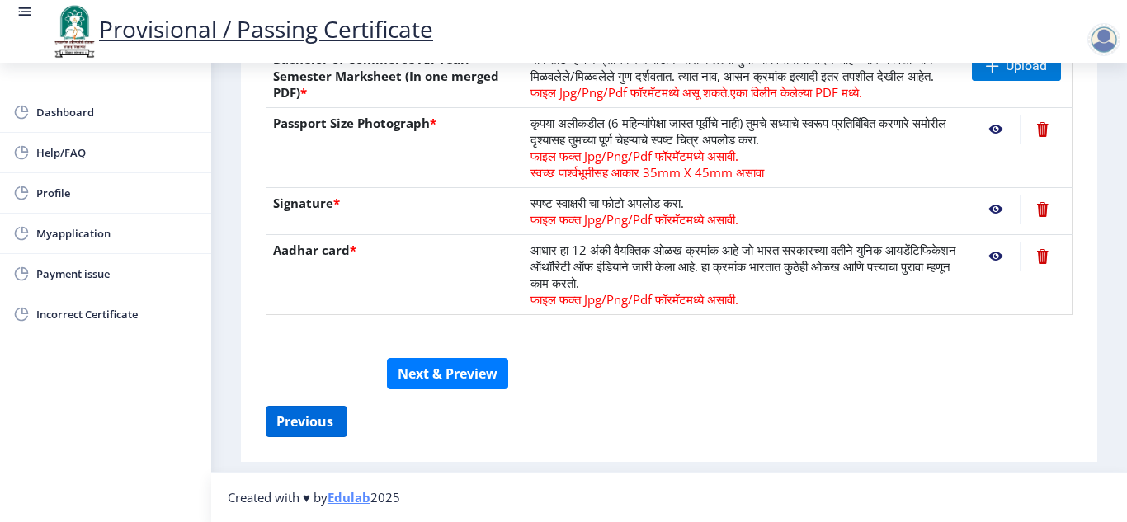
select select "2011"
select select "October"
select select "Yearly"
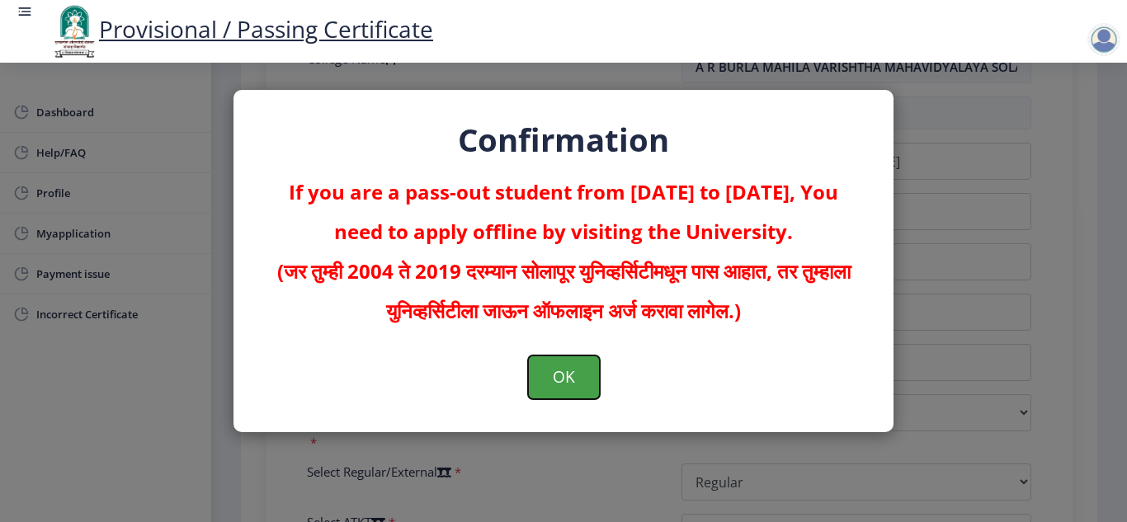
click at [538, 375] on button "OK" at bounding box center [564, 377] width 72 height 43
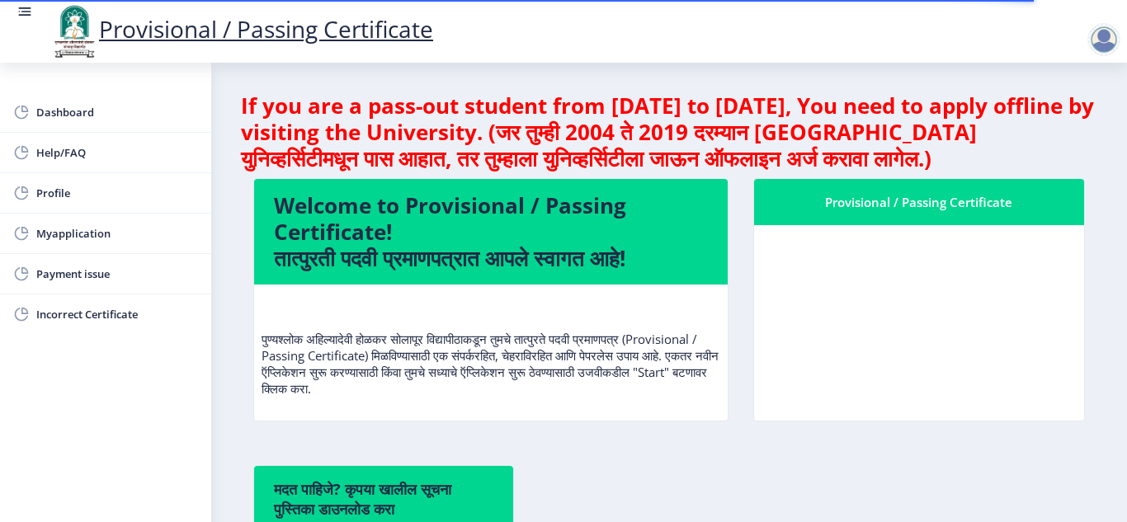
click at [1106, 498] on nb-layout-column "If you are a pass-out student from [DATE] to [DATE], You need to apply offline …" at bounding box center [669, 409] width 916 height 692
click at [869, 200] on div "Provisional / Passing Certificate" at bounding box center [919, 202] width 291 height 20
click at [913, 266] on nb-card-body at bounding box center [919, 323] width 331 height 196
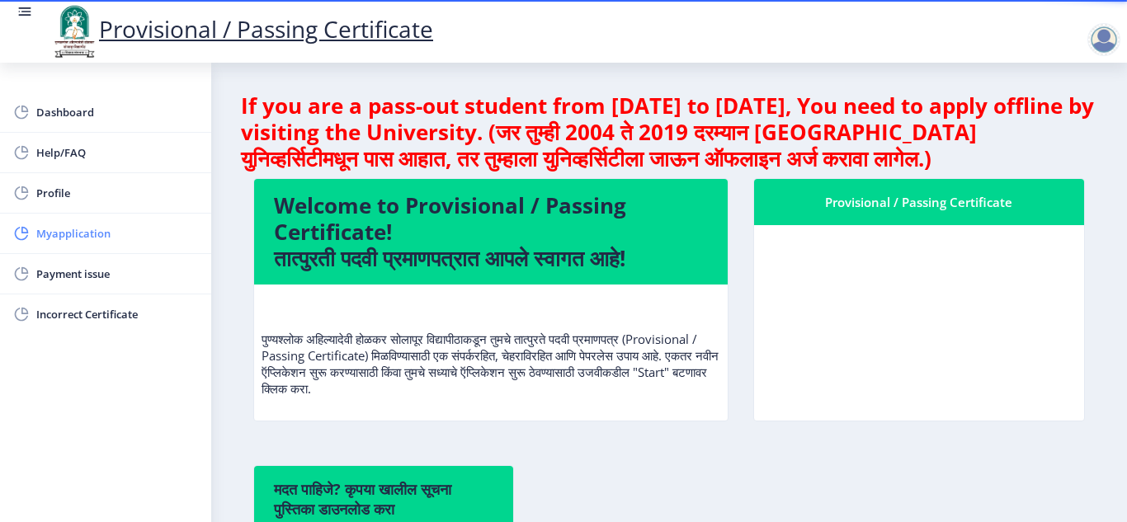
click at [92, 233] on span "Myapplication" at bounding box center [117, 234] width 162 height 20
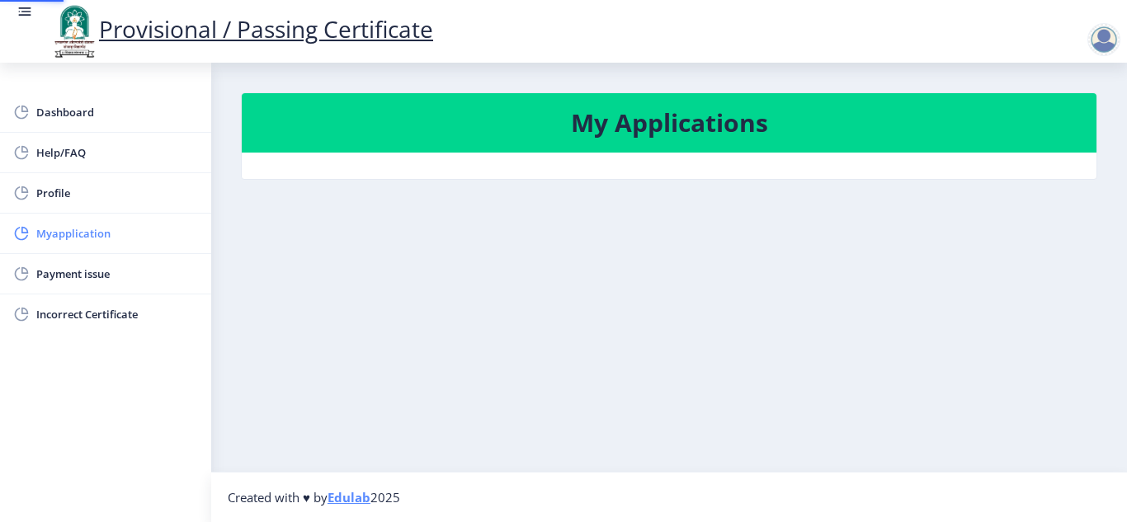
click at [92, 233] on span "Myapplication" at bounding box center [117, 234] width 162 height 20
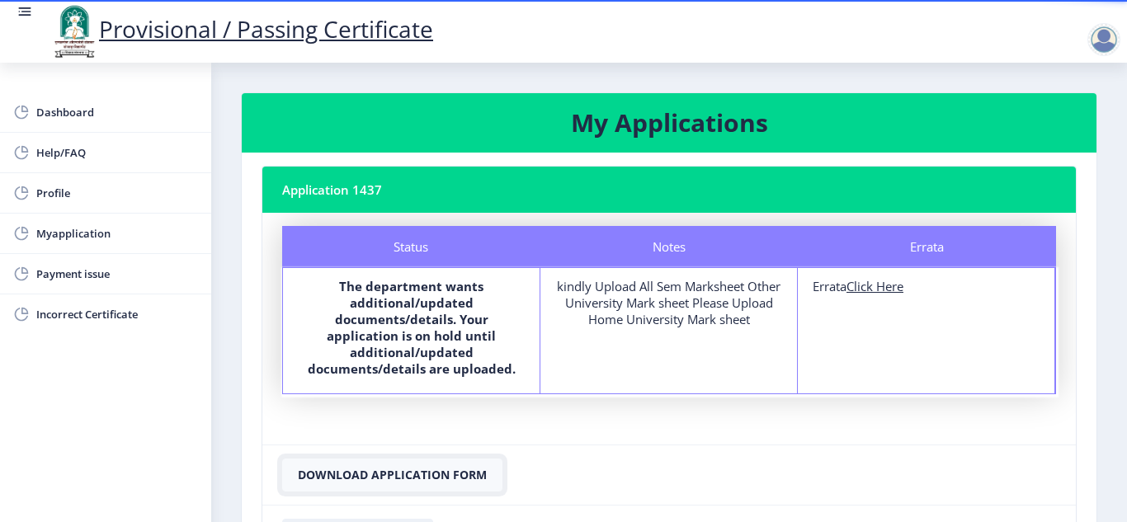
click at [422, 459] on button "Download Application Form" at bounding box center [392, 475] width 220 height 33
click at [883, 287] on u "Click Here" at bounding box center [874, 286] width 57 height 17
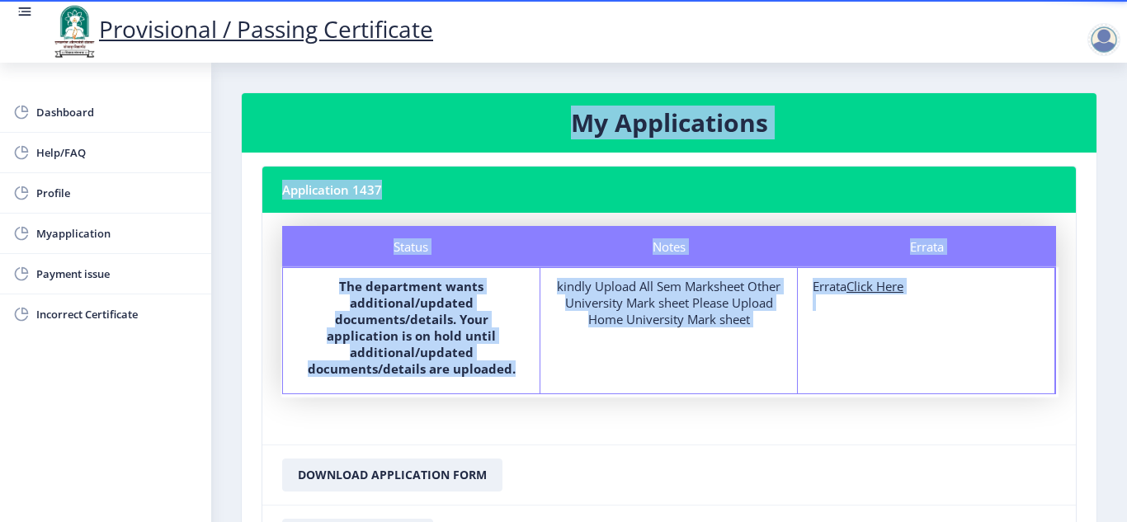
select select
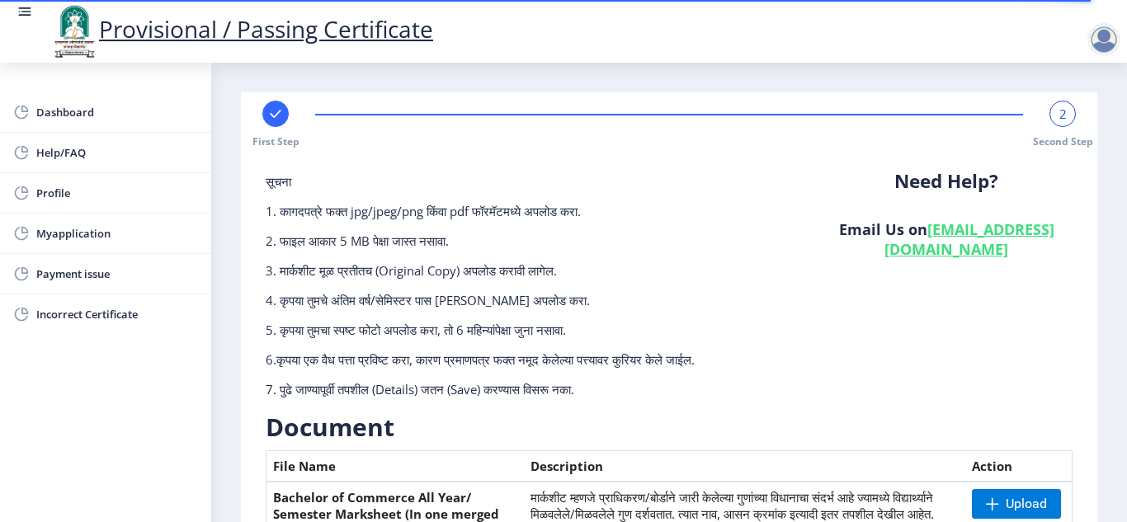
click at [1115, 497] on nb-layout-column "First Step 2 Second Step सूचना 1. कागदपत्रे फक्त jpg/jpeg/png किंवा pdf फॉरमॅटम…" at bounding box center [669, 486] width 916 height 847
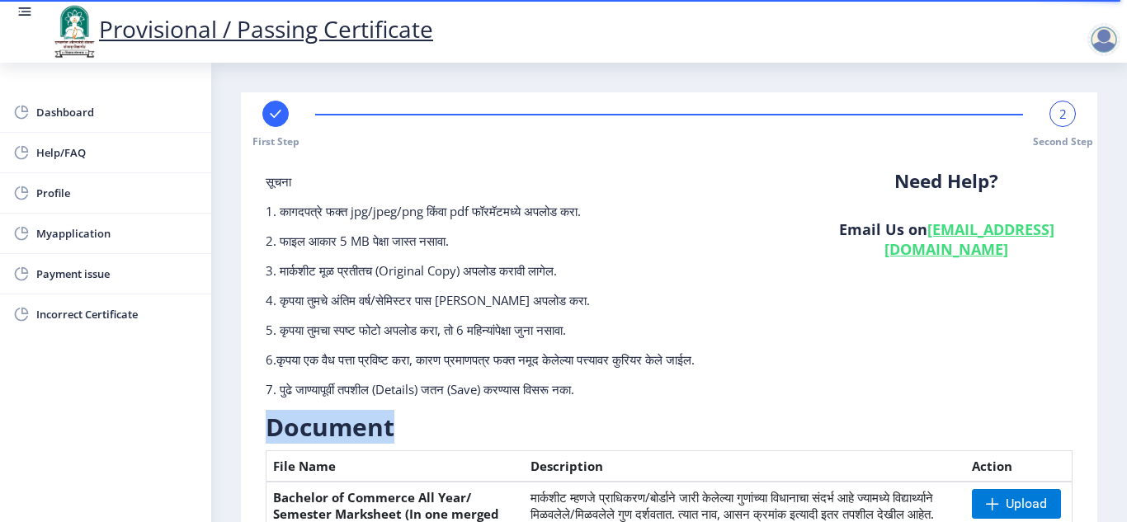
click at [1115, 497] on nb-layout-column "First Step 2 Second Step सूचना 1. कागदपत्रे फक्त jpg/jpeg/png किंवा pdf फॉरमॅटम…" at bounding box center [669, 486] width 916 height 847
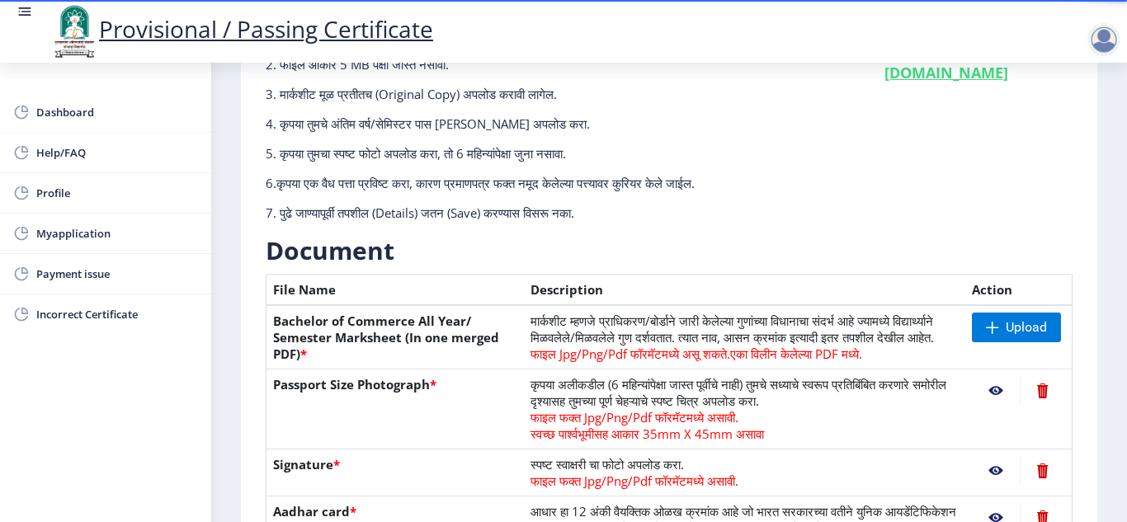
scroll to position [198, 0]
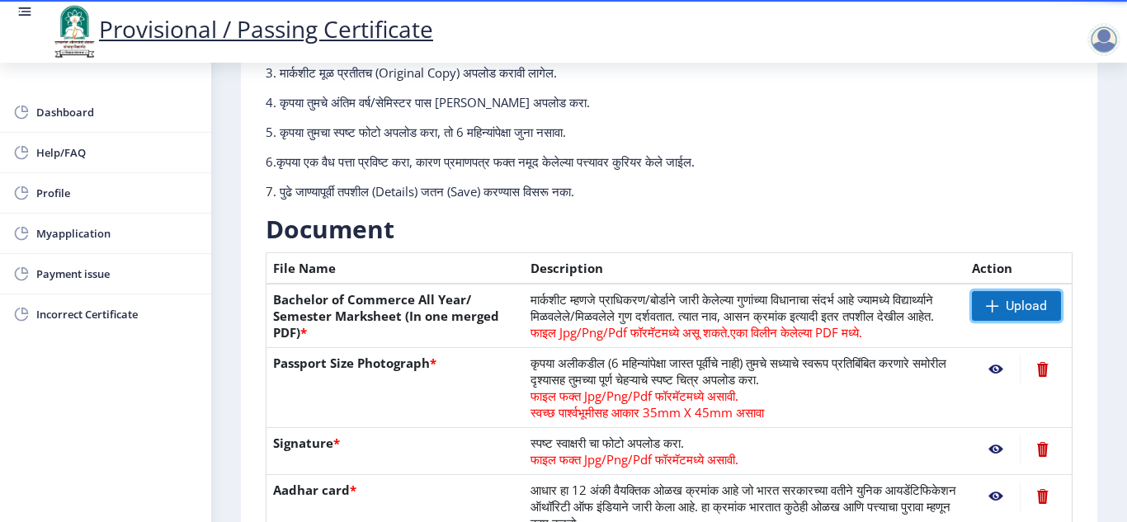
click at [1009, 304] on span "Upload" at bounding box center [1026, 306] width 41 height 17
drag, startPoint x: 1012, startPoint y: 306, endPoint x: 1116, endPoint y: 270, distance: 110.9
click at [1116, 270] on nb-layout-column "First Step 2 Second Step सूचना 1. कागदपत्रे फक्त jpg/jpeg/png किंवा pdf फॉरमॅटम…" at bounding box center [669, 288] width 916 height 847
click at [769, 17] on div "Provisional / Passing Certificate" at bounding box center [580, 31] width 1127 height 56
click at [135, 185] on span "Profile" at bounding box center [117, 193] width 162 height 20
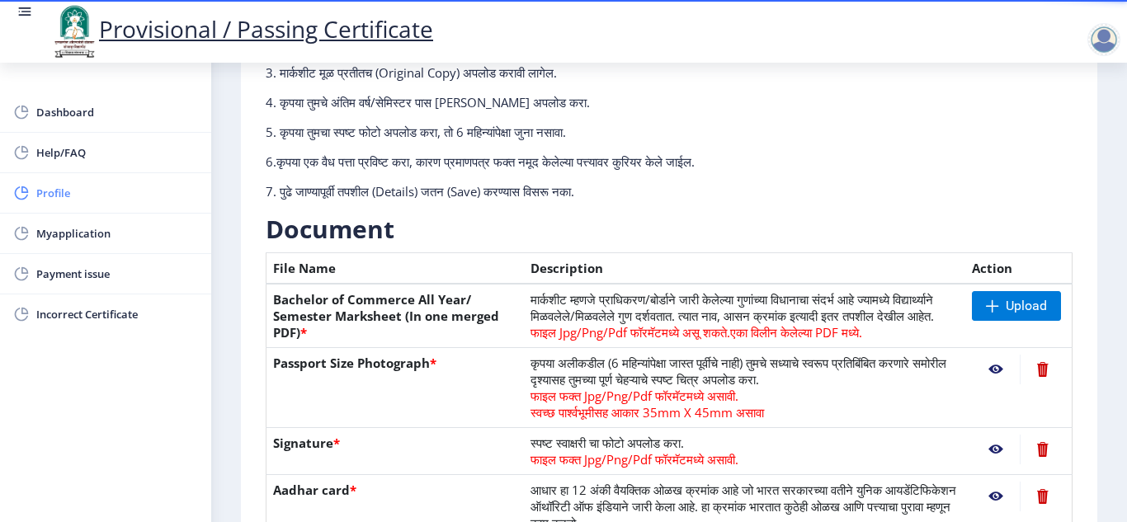
select select
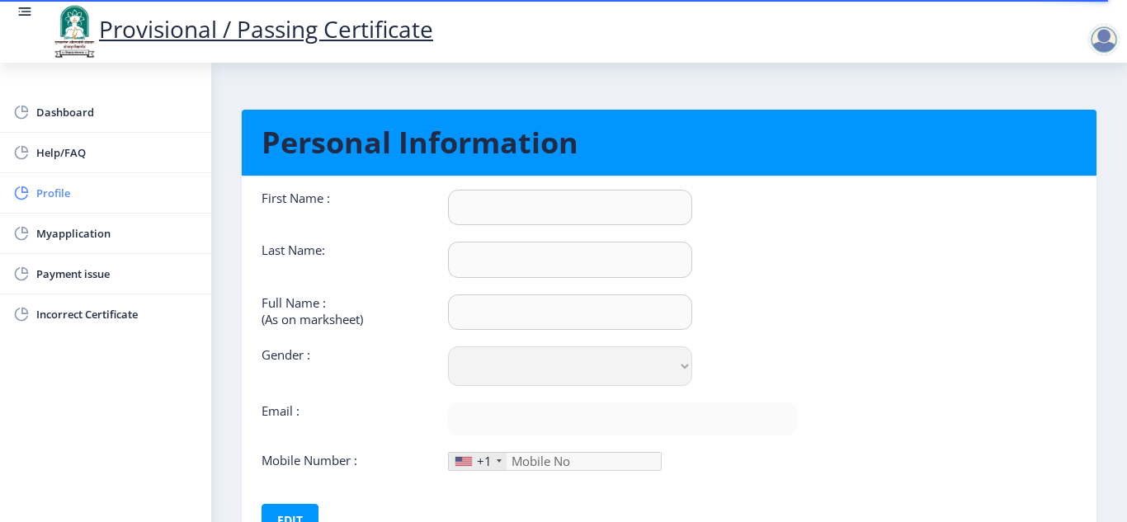
type input "[PERSON_NAME]"
type input "[PERSON_NAME] [PERSON_NAME]"
select select "[DEMOGRAPHIC_DATA]"
type input "[PERSON_NAME][EMAIL_ADDRESS][DOMAIN_NAME]"
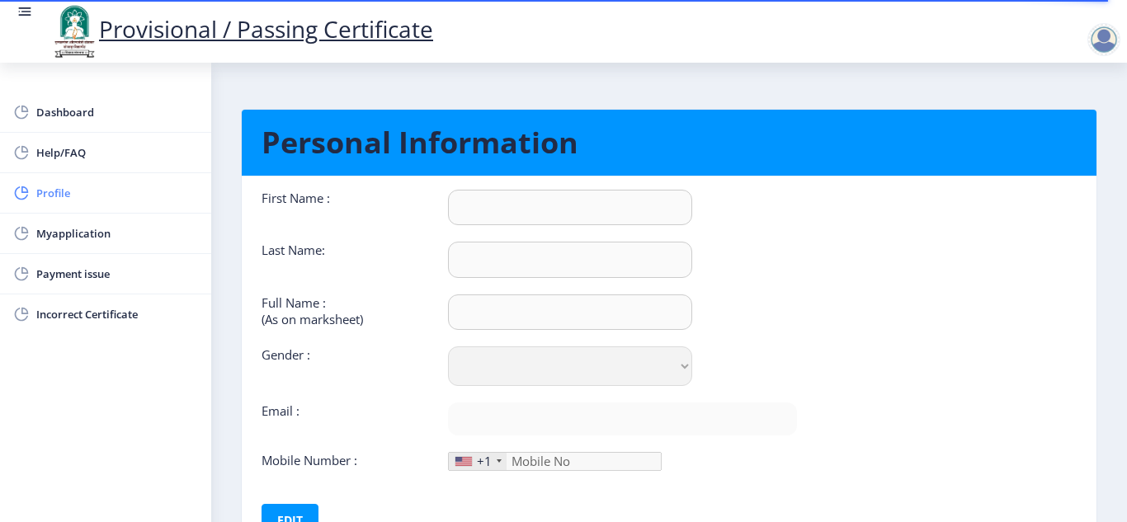
type input "7498348719"
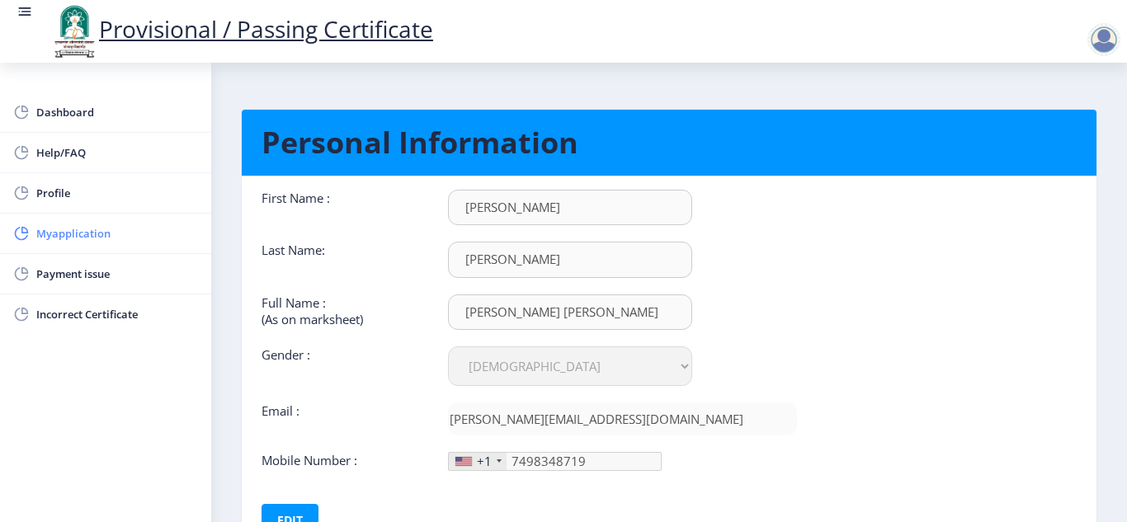
click at [87, 229] on span "Myapplication" at bounding box center [117, 234] width 162 height 20
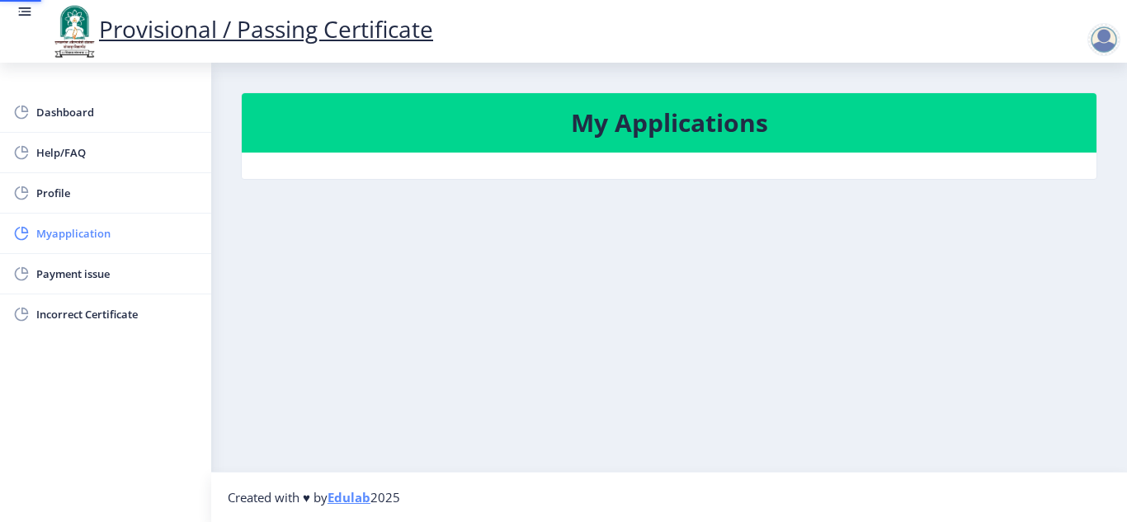
click at [87, 229] on span "Myapplication" at bounding box center [117, 234] width 162 height 20
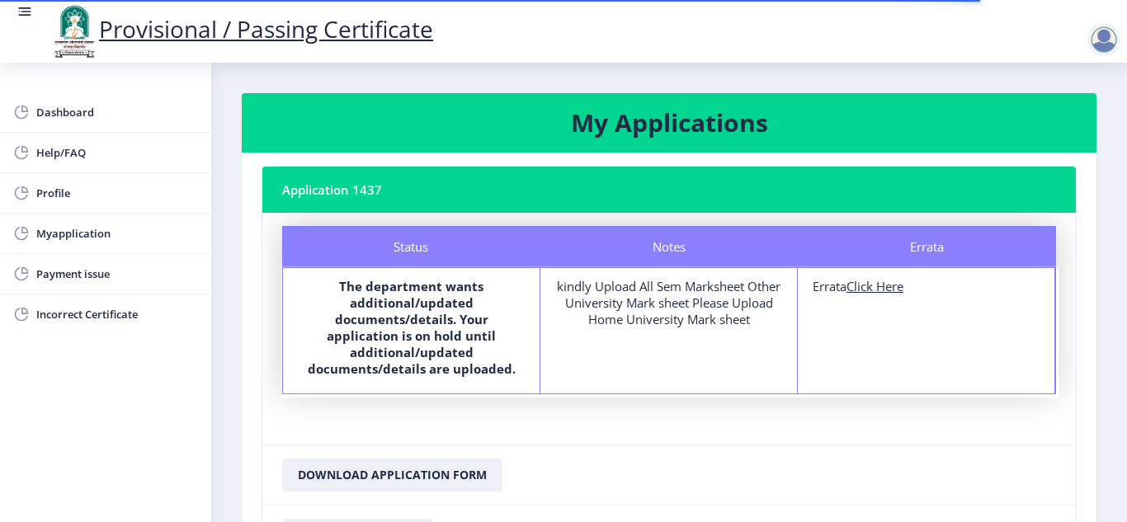
click at [1111, 446] on nb-layout-column "My Applications Application 1437 Status Notes Errata Status The department want…" at bounding box center [669, 351] width 916 height 577
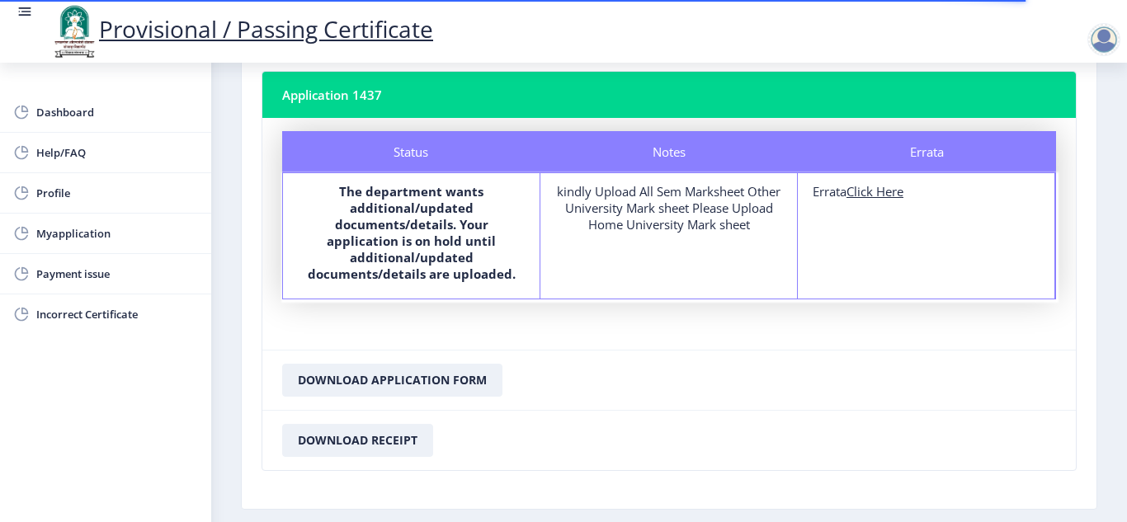
scroll to position [151, 0]
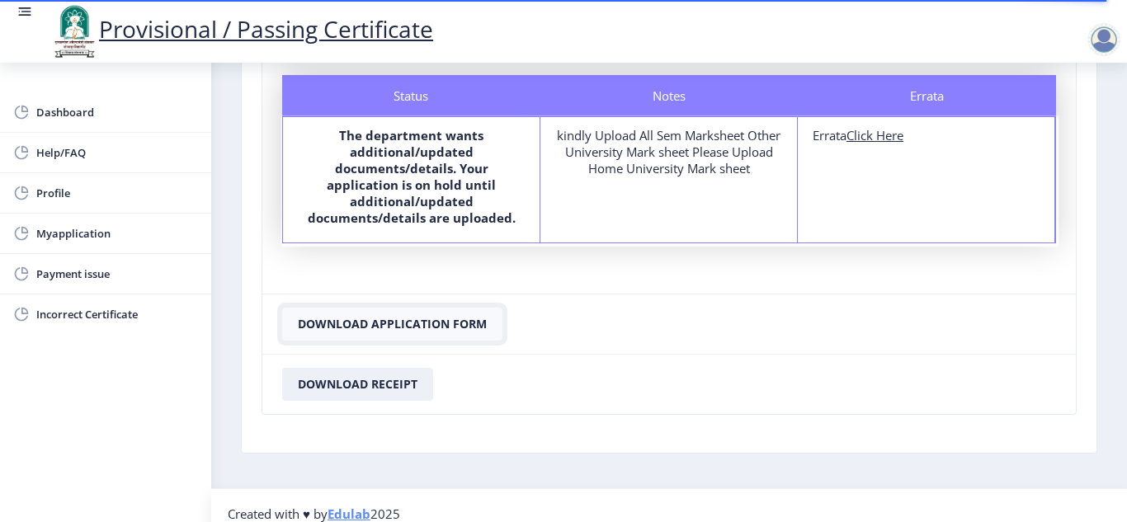
click at [432, 309] on button "Download Application Form" at bounding box center [392, 324] width 220 height 33
